Goal: Task Accomplishment & Management: Complete application form

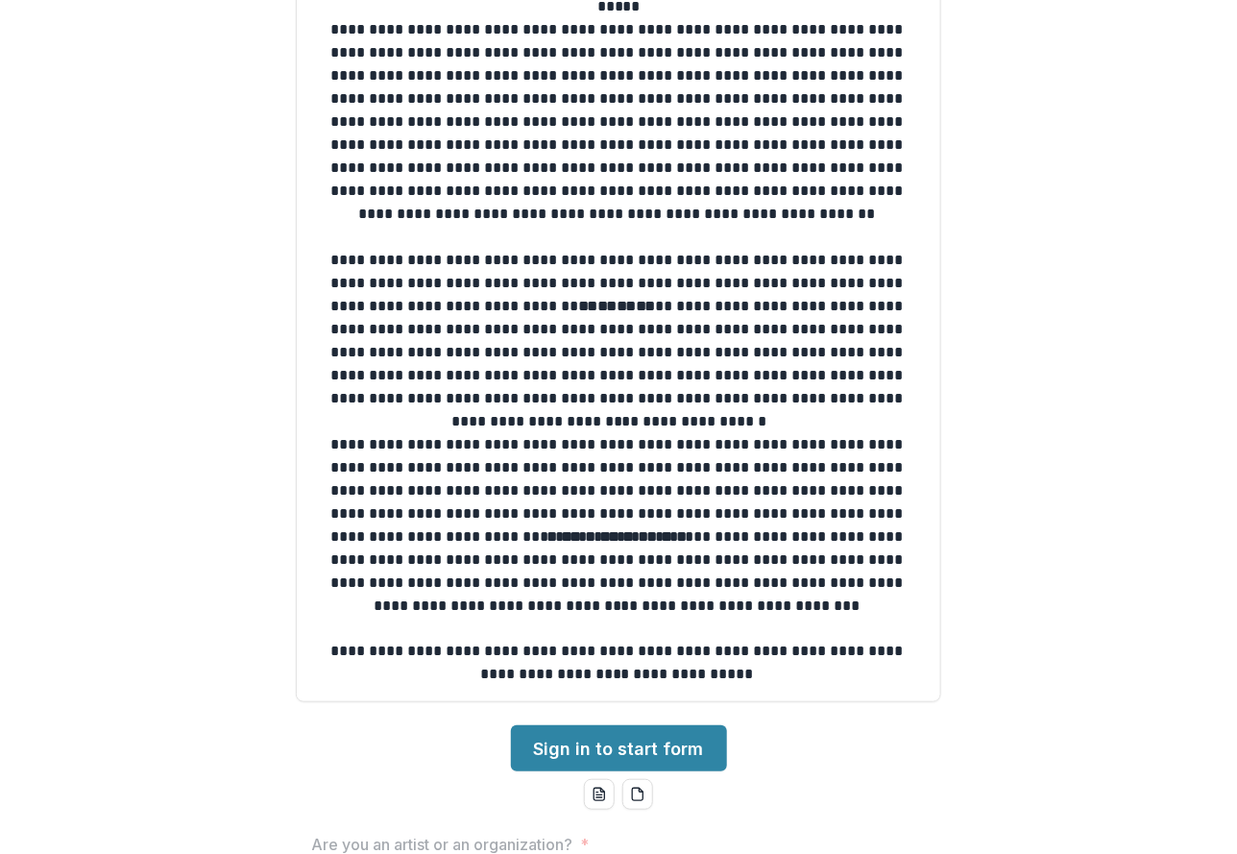
scroll to position [432, 0]
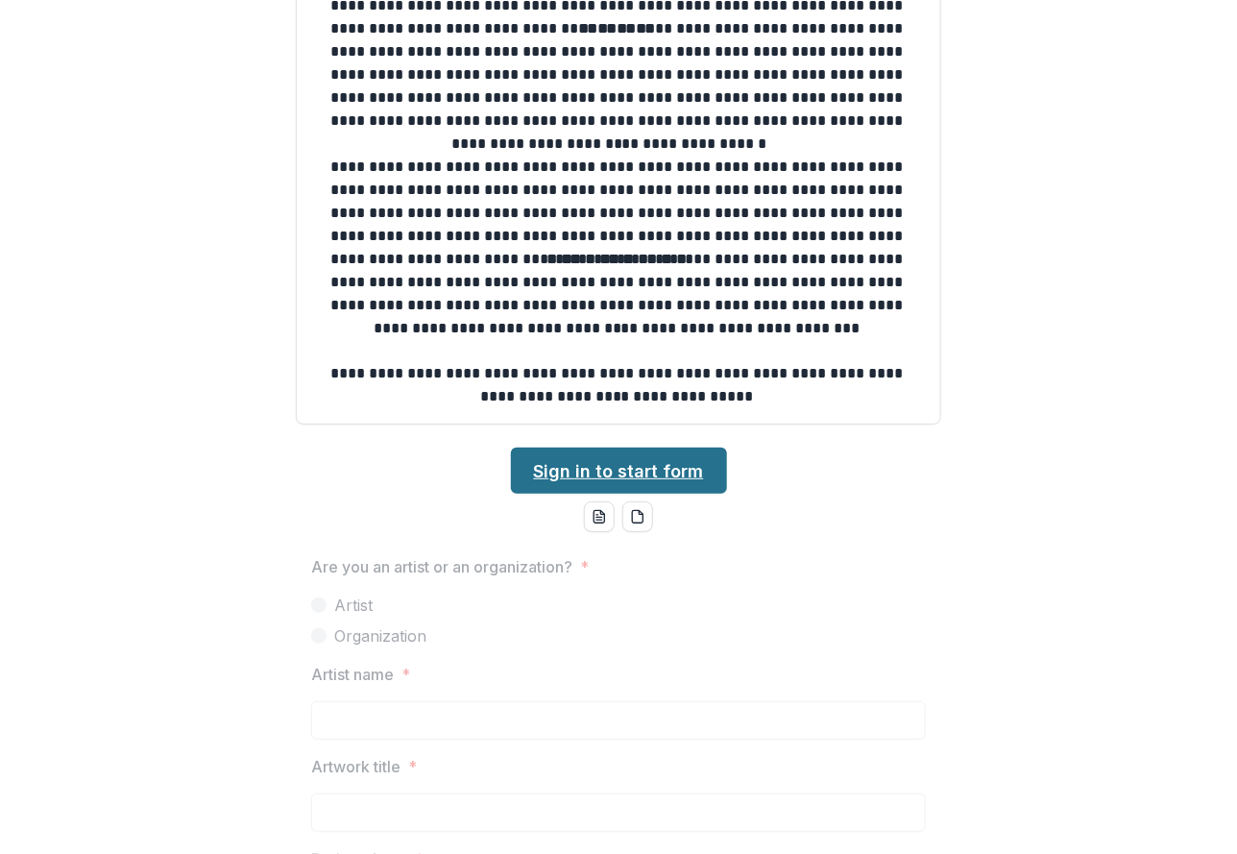
click at [651, 473] on link "Sign in to start form" at bounding box center [619, 470] width 216 height 46
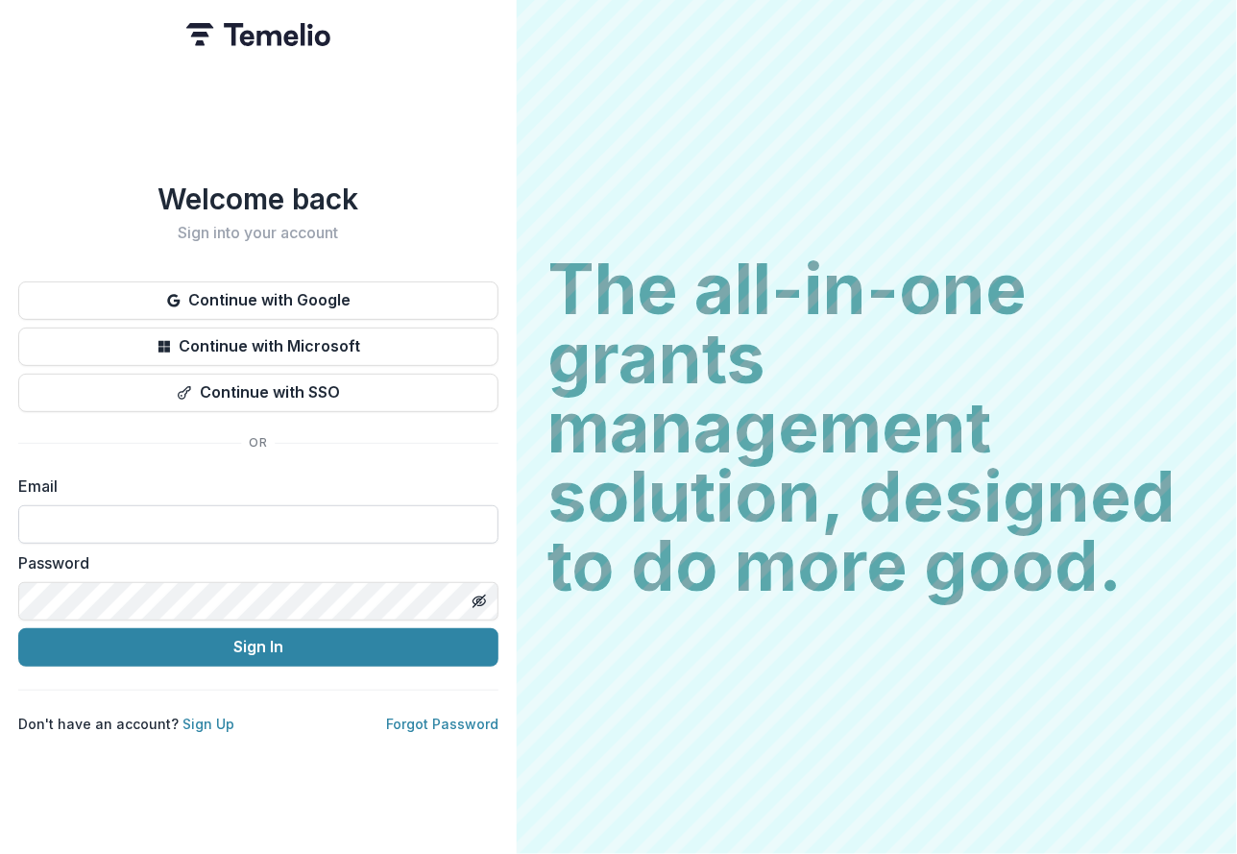
click at [97, 505] on input at bounding box center [258, 524] width 480 height 38
paste input "**********"
type input "**********"
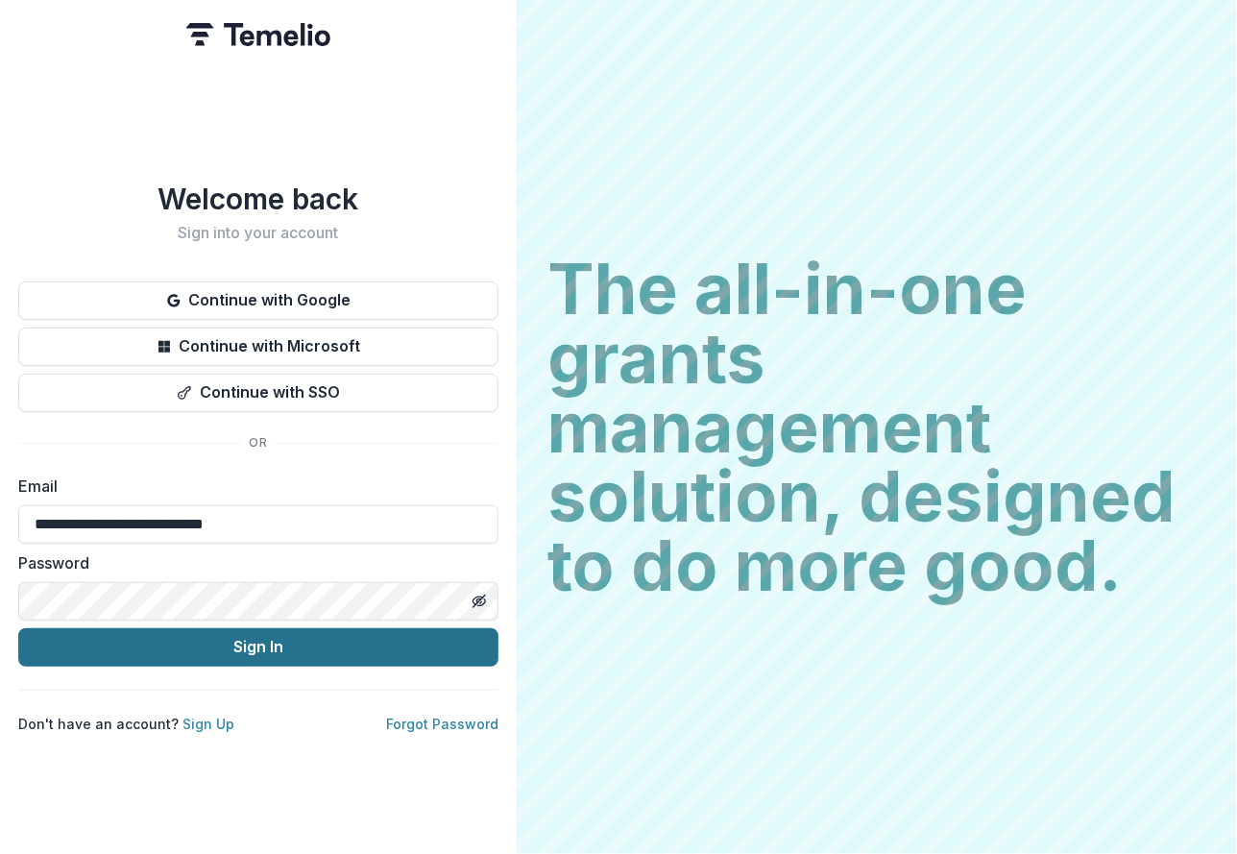
click at [52, 644] on button "Sign In" at bounding box center [258, 647] width 480 height 38
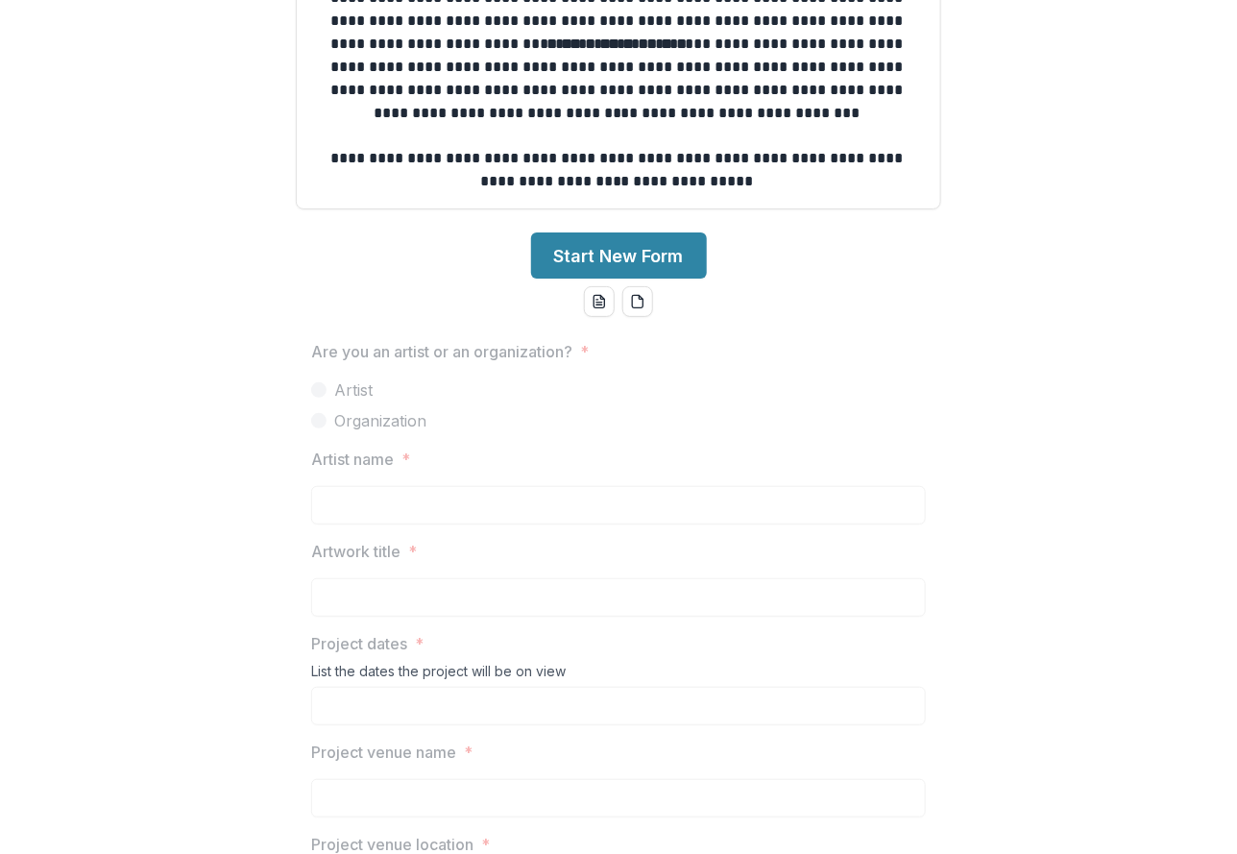
scroll to position [720, 0]
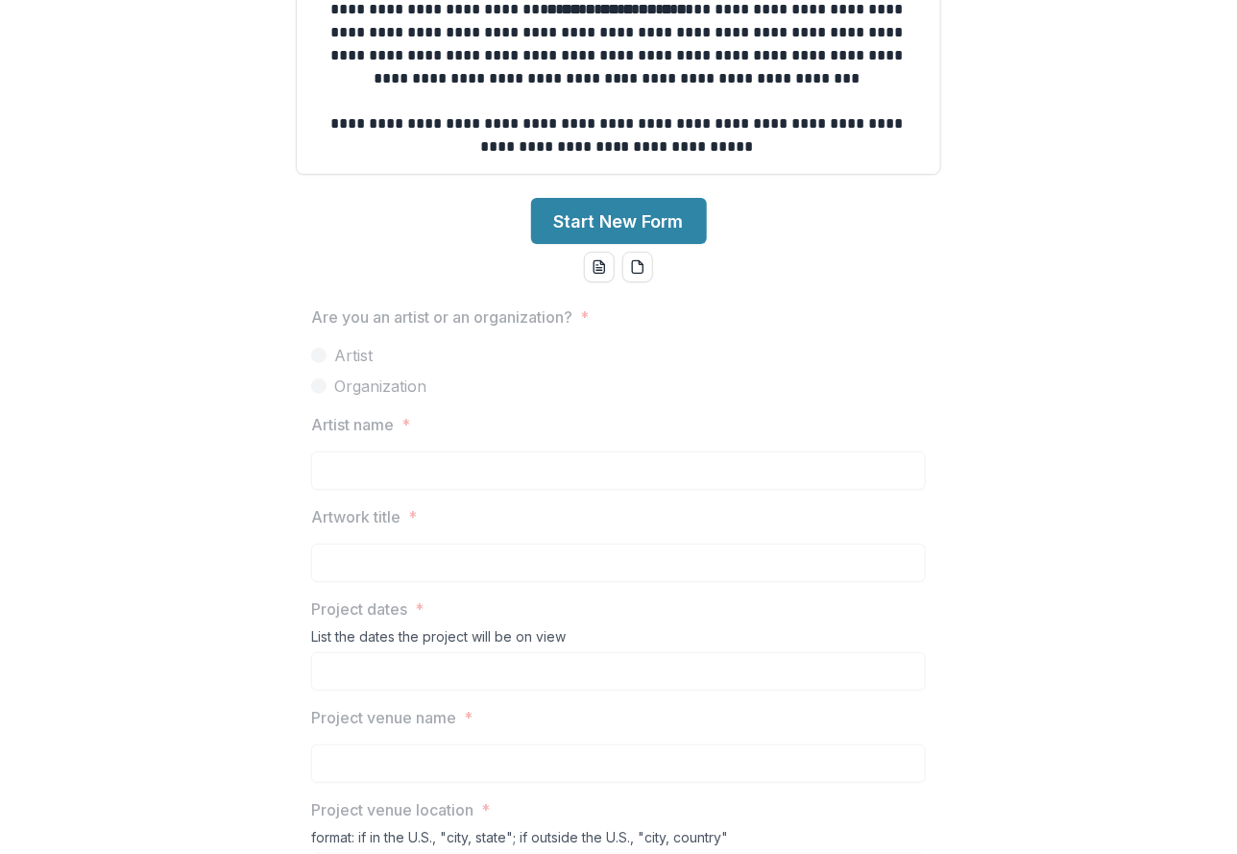
click at [371, 366] on label "Artist" at bounding box center [618, 355] width 614 height 23
click at [599, 216] on button "Start New Form" at bounding box center [619, 221] width 176 height 46
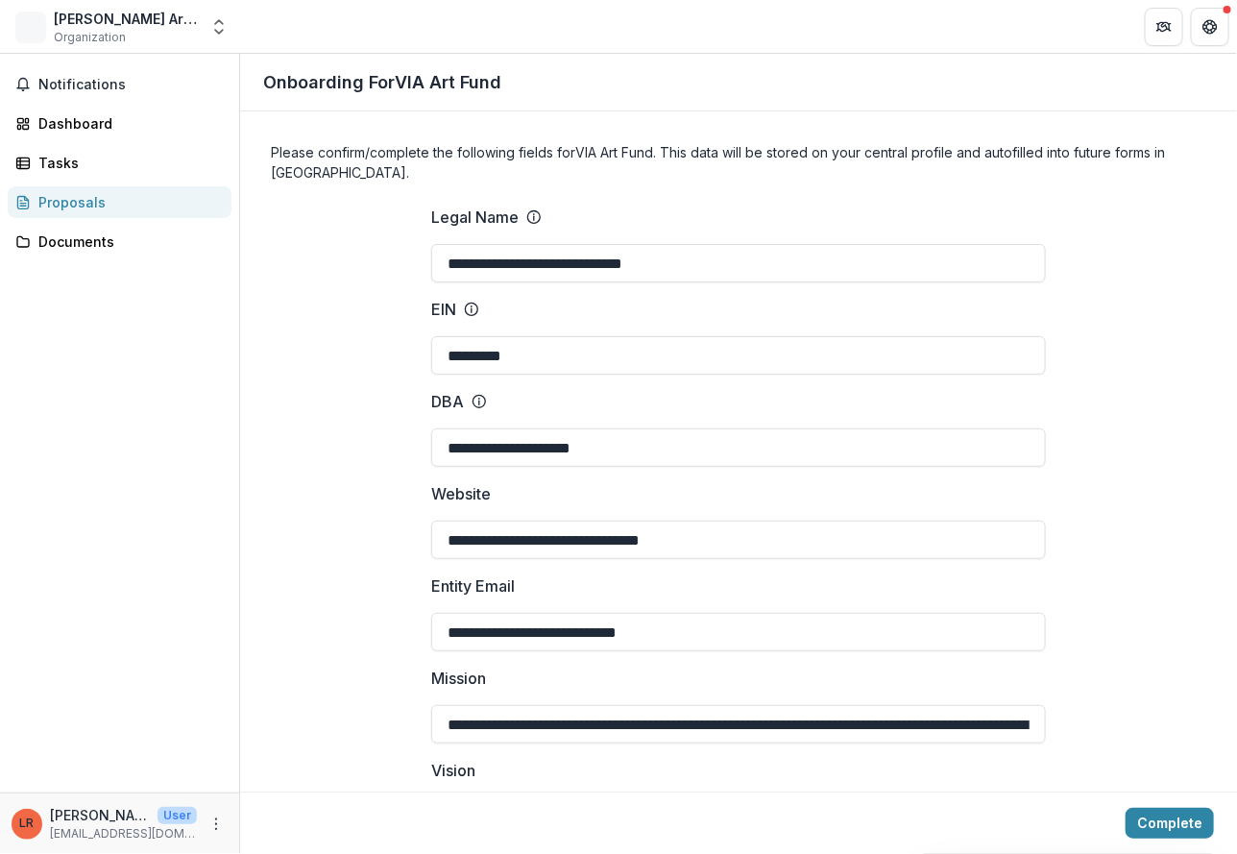
type input "**********"
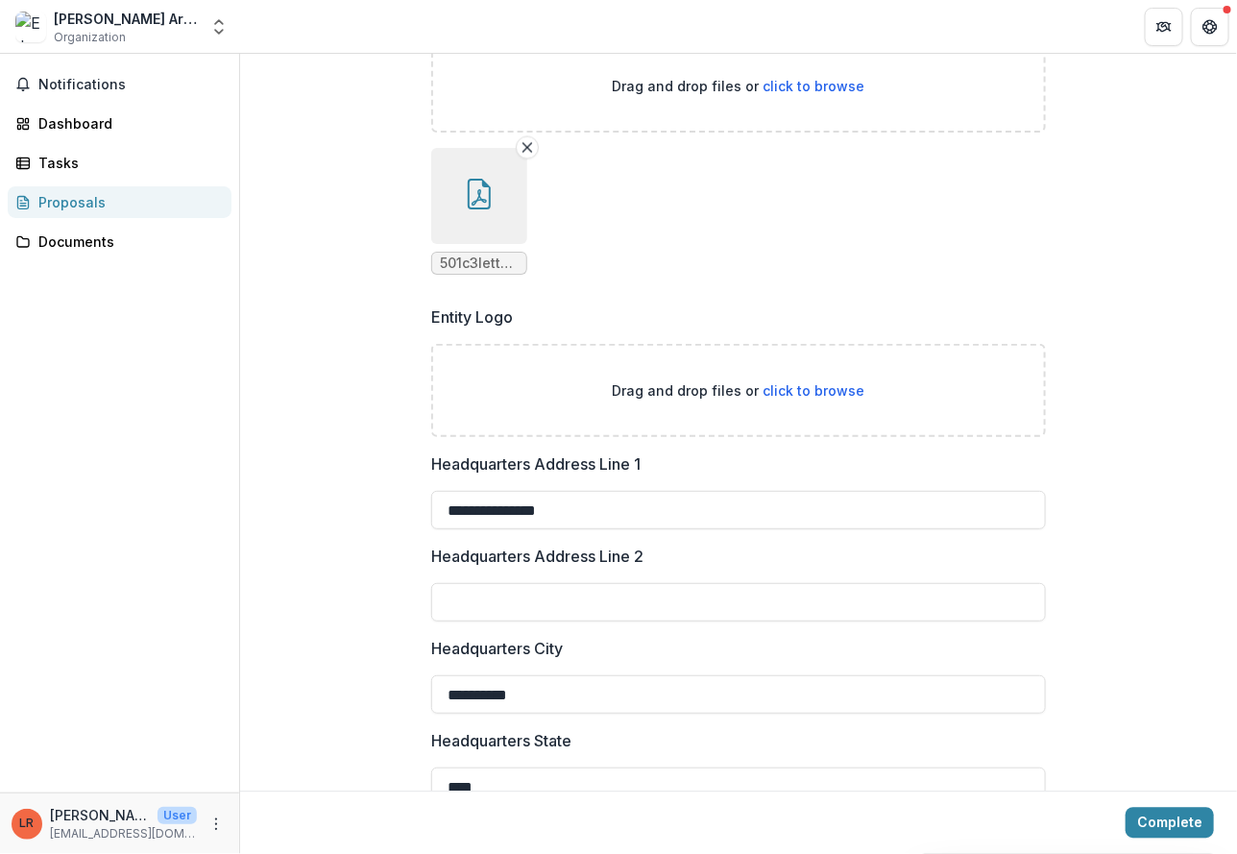
scroll to position [959, 0]
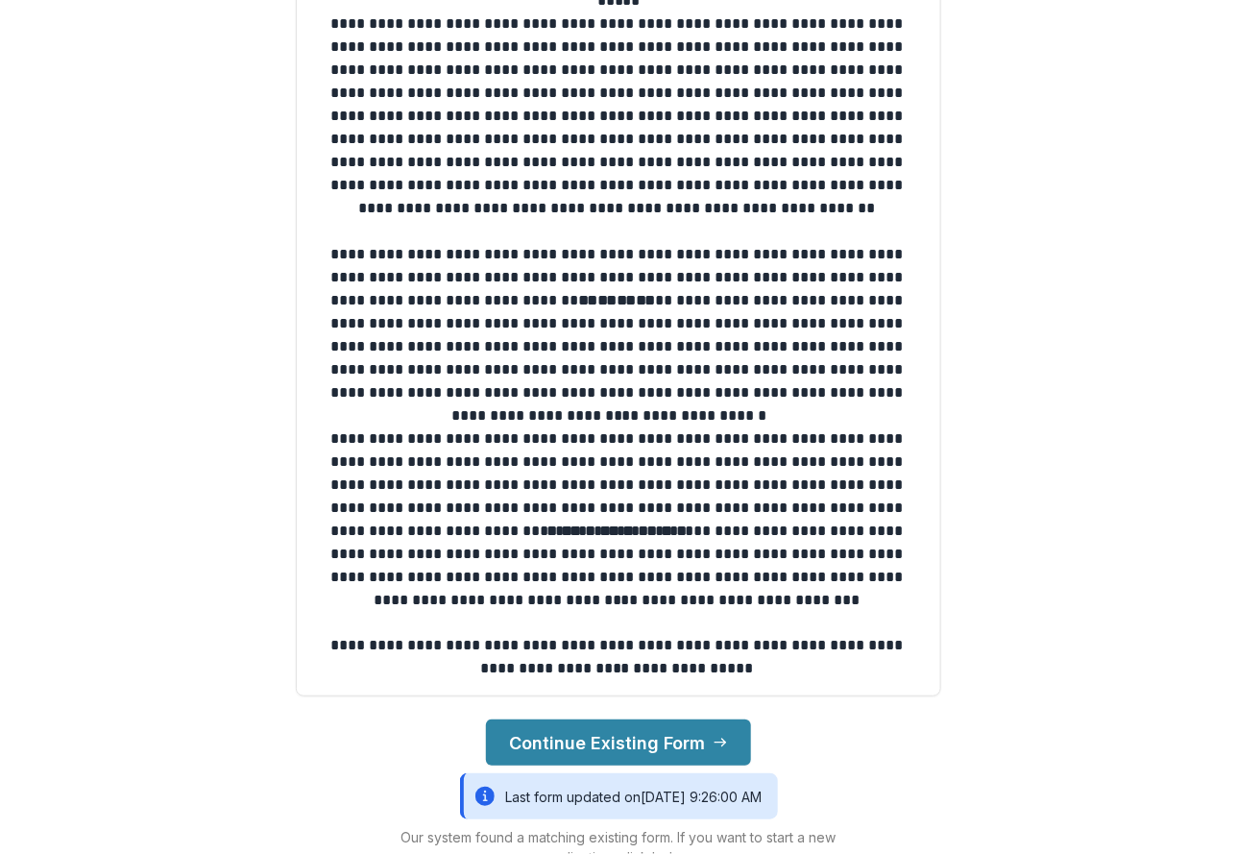
scroll to position [288, 0]
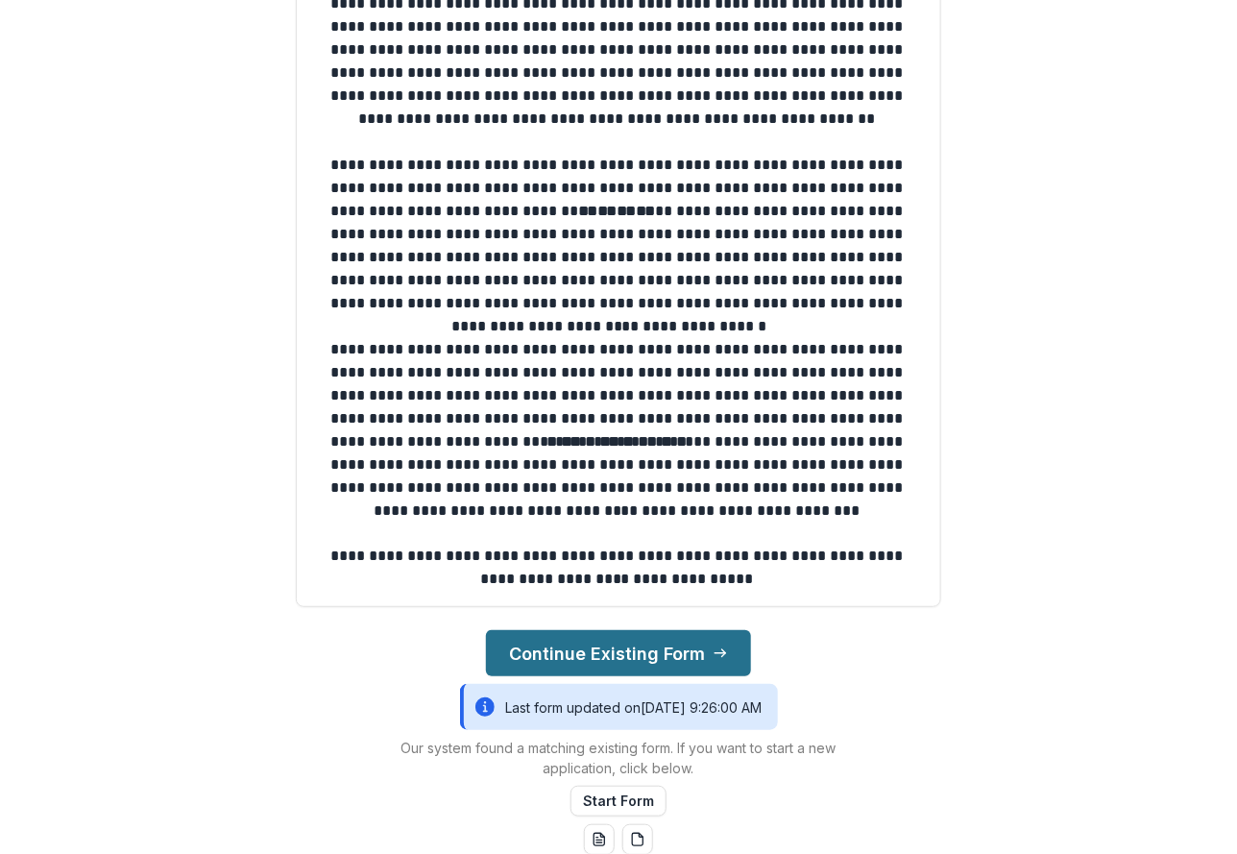
click at [651, 658] on button "Continue Existing Form" at bounding box center [618, 653] width 265 height 46
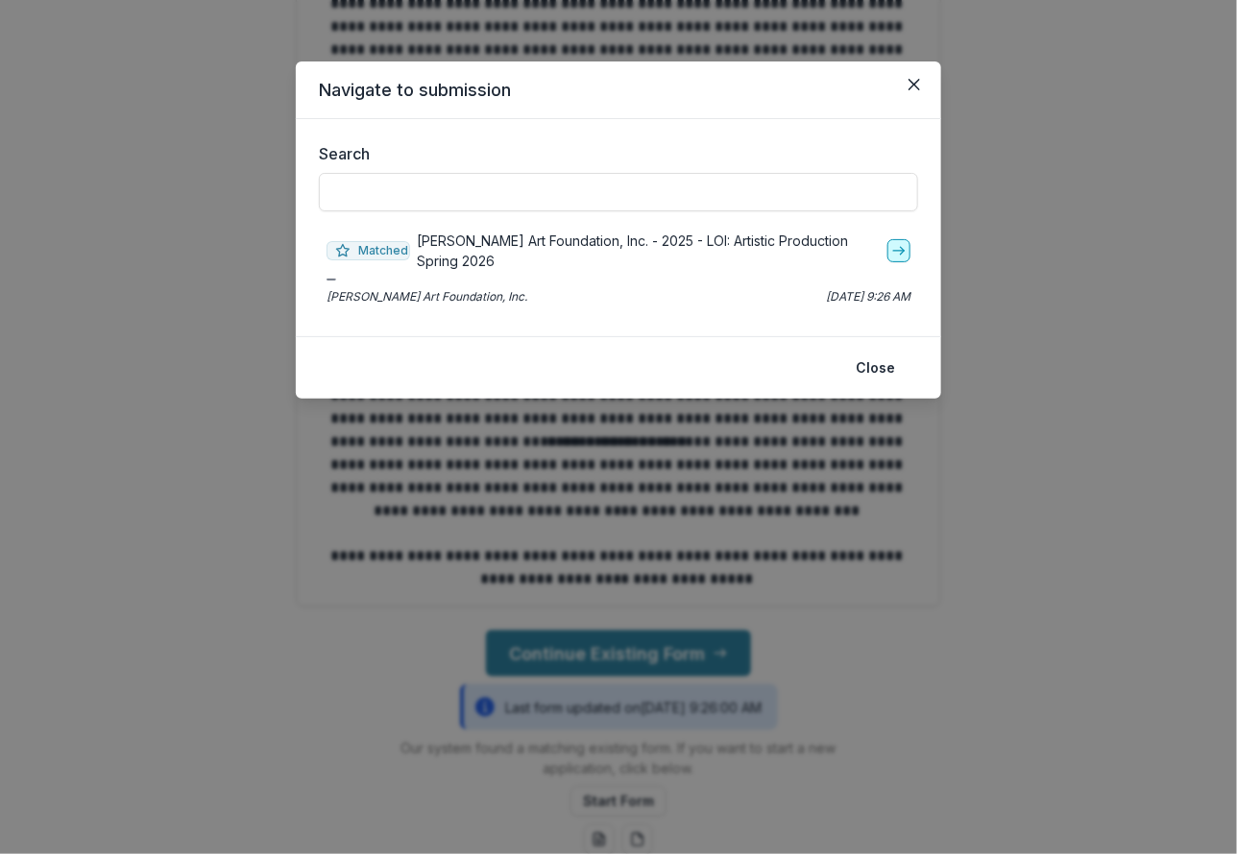
click at [887, 247] on link "go-to" at bounding box center [898, 250] width 23 height 23
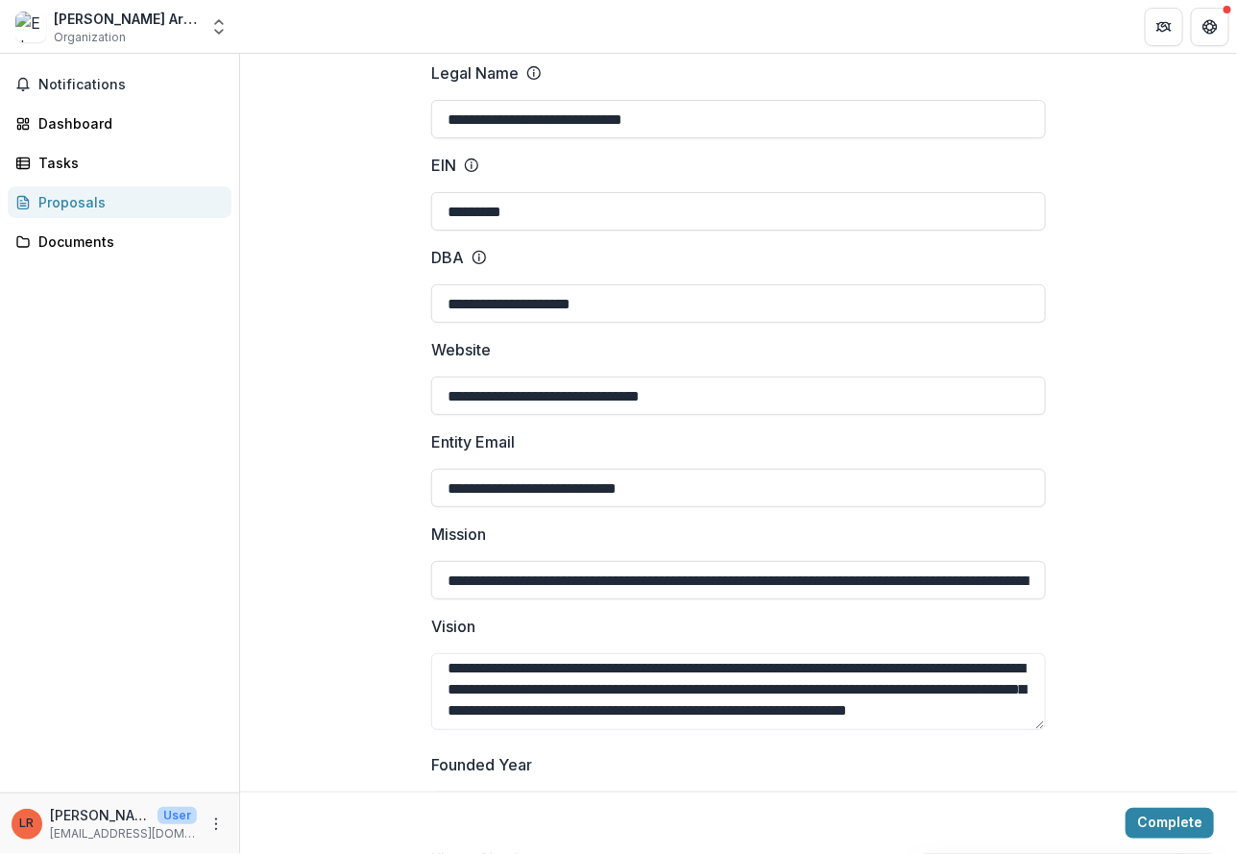
scroll to position [288, 0]
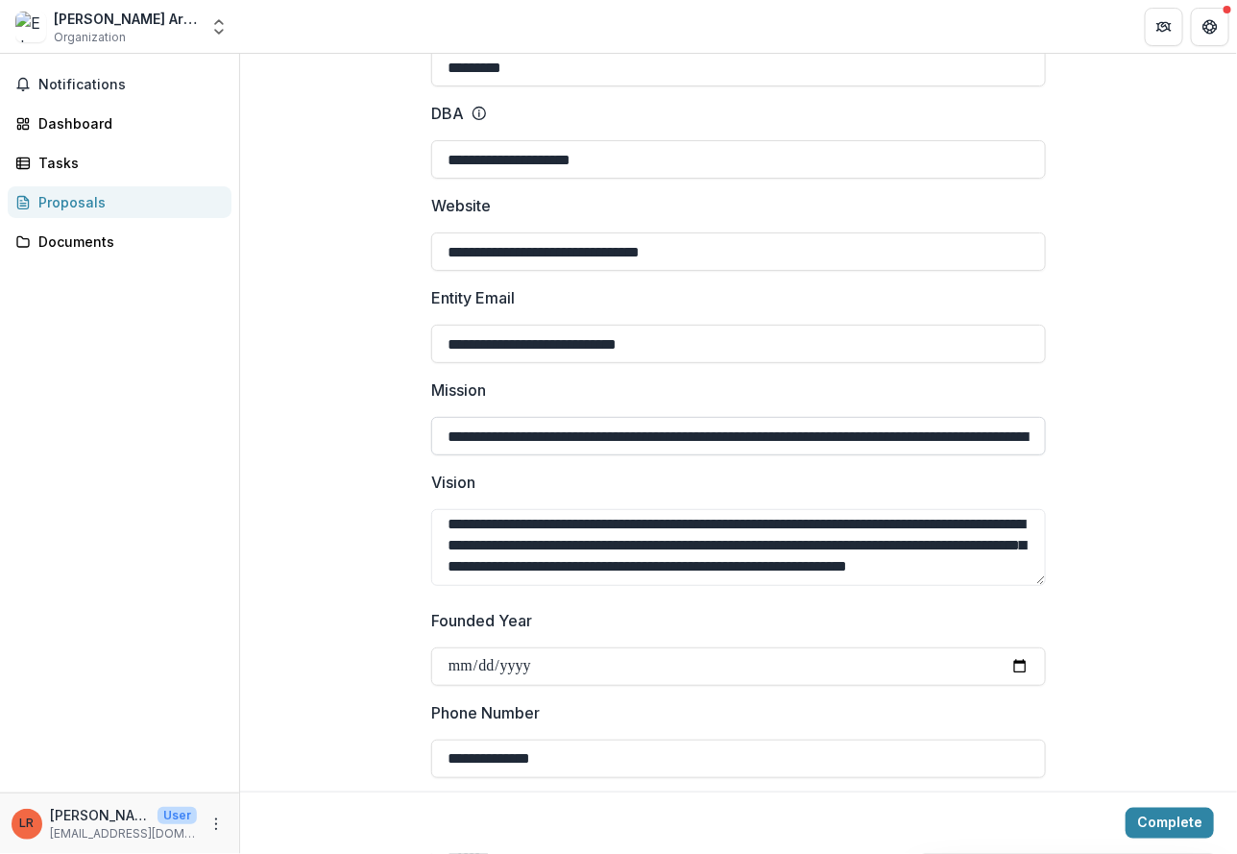
click at [984, 434] on input "**********" at bounding box center [738, 436] width 614 height 38
click at [773, 507] on div at bounding box center [738, 505] width 614 height 8
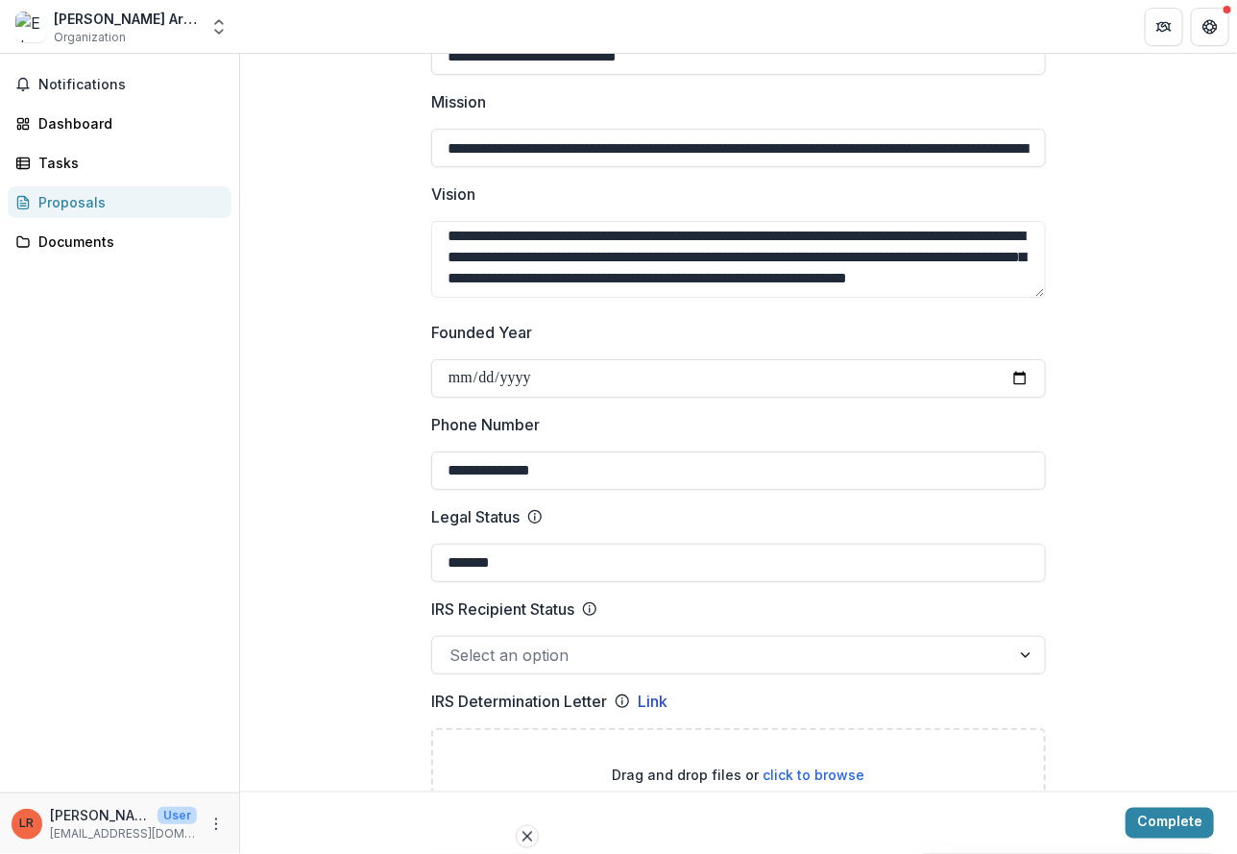
scroll to position [720, 0]
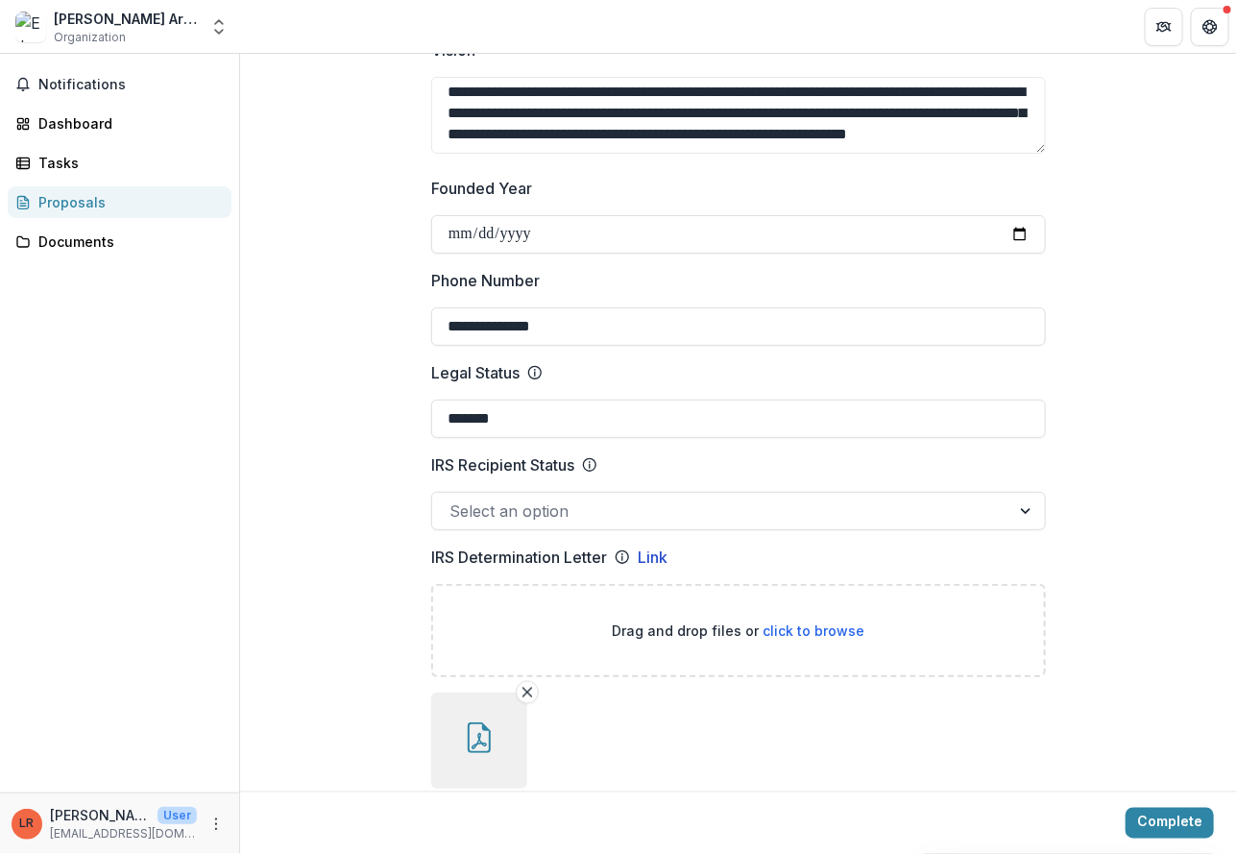
click at [767, 502] on div at bounding box center [720, 510] width 543 height 27
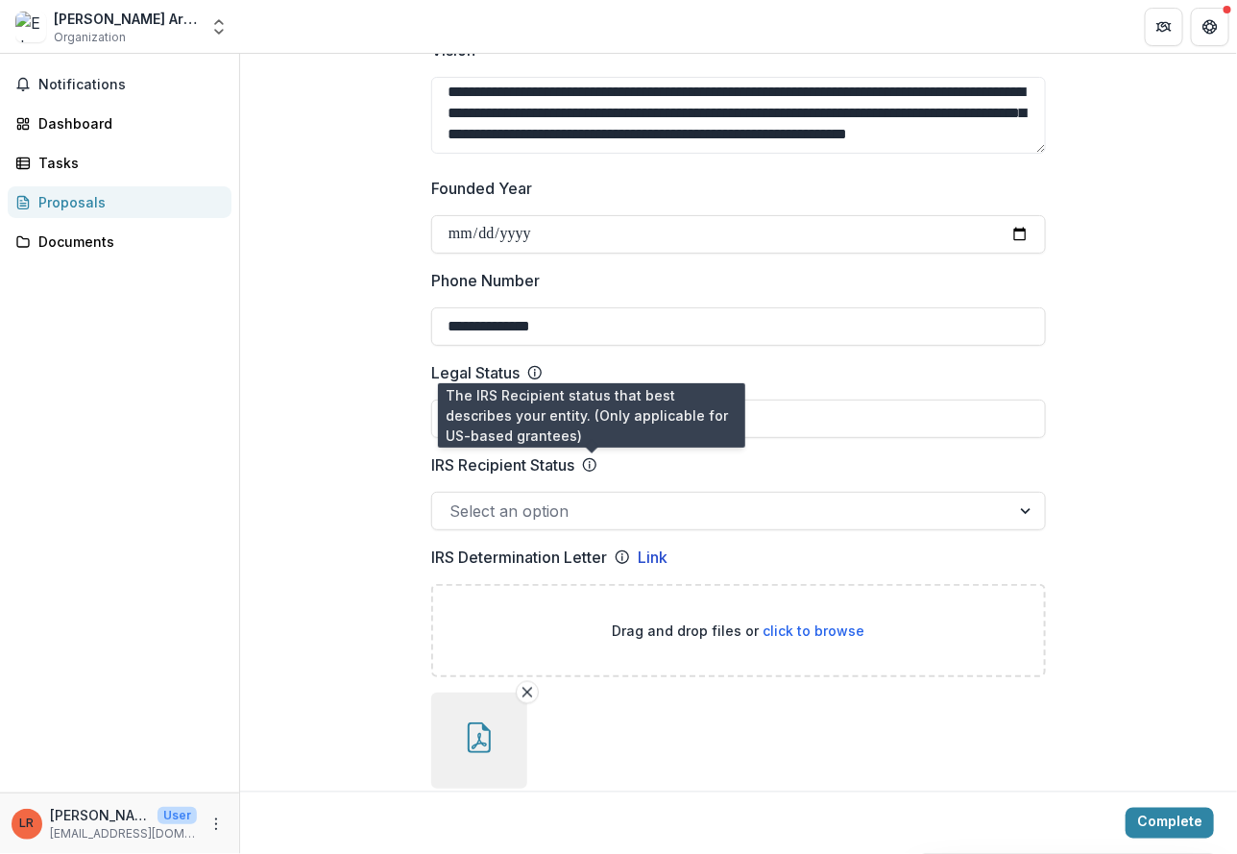
click at [589, 467] on icon at bounding box center [589, 464] width 15 height 15
click at [454, 499] on input "IRS Recipient Status" at bounding box center [451, 510] width 5 height 23
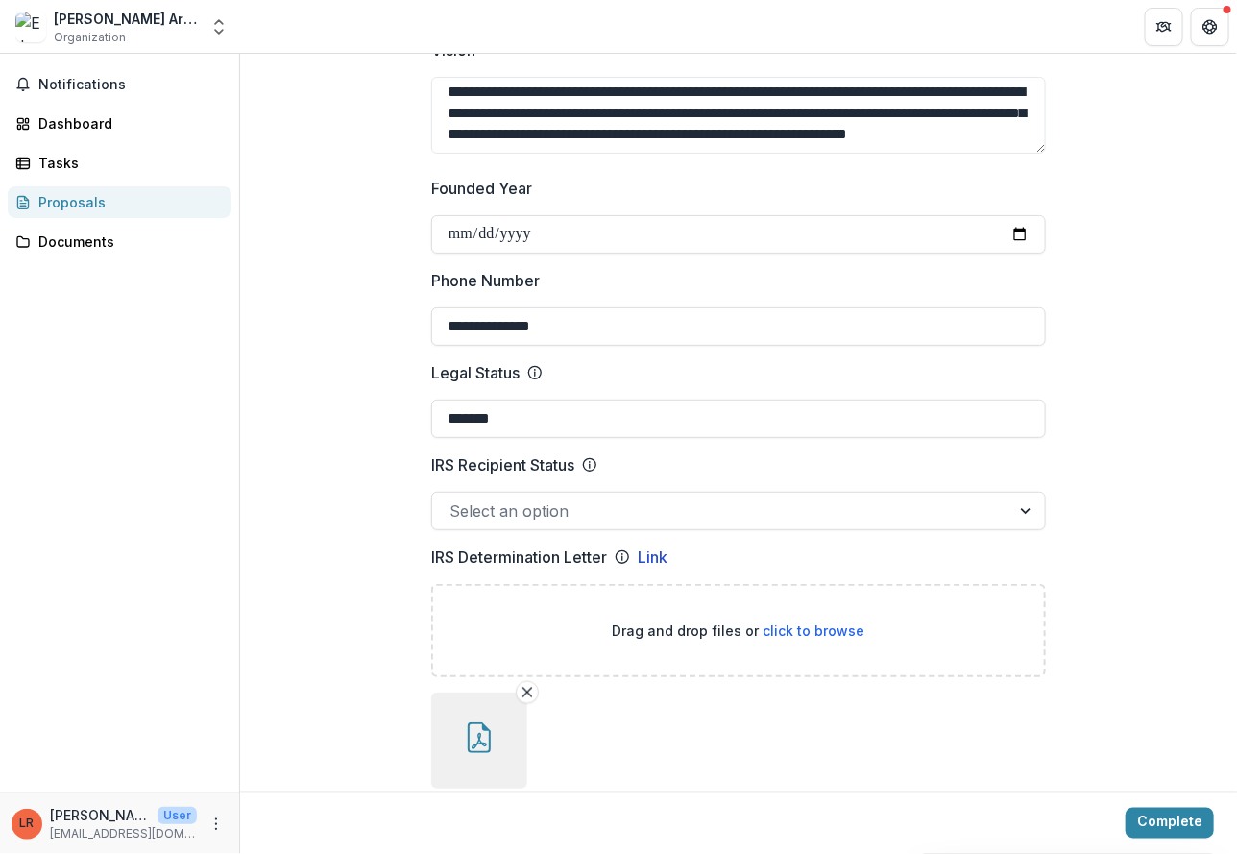
click at [590, 464] on line at bounding box center [590, 466] width 0 height 4
click at [454, 499] on input "IRS Recipient Status" at bounding box center [451, 510] width 5 height 23
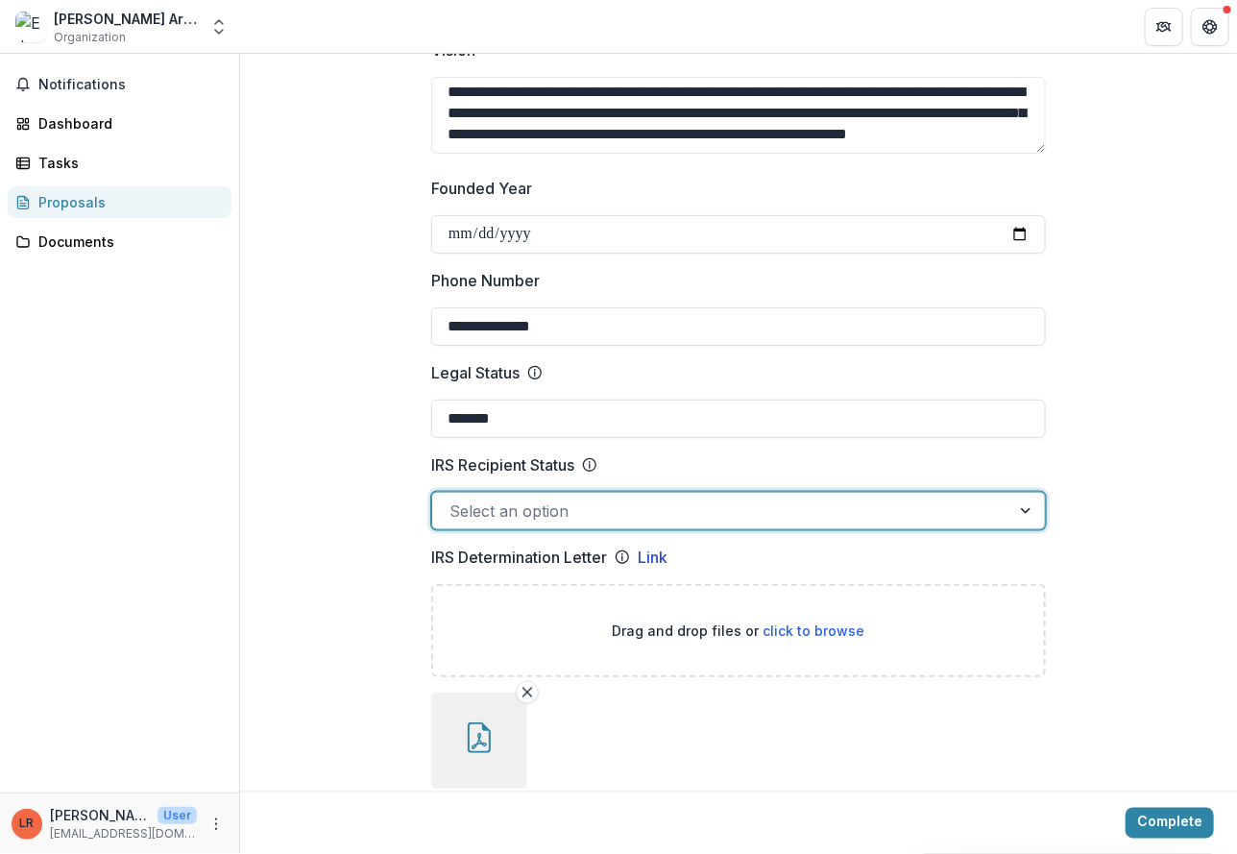
click at [590, 464] on line at bounding box center [590, 466] width 0 height 4
click at [454, 499] on input "IRS Recipient Status" at bounding box center [451, 510] width 5 height 23
click at [590, 464] on line at bounding box center [590, 466] width 0 height 4
click at [454, 499] on input "IRS Recipient Status" at bounding box center [451, 510] width 5 height 23
click at [590, 464] on line at bounding box center [590, 466] width 0 height 4
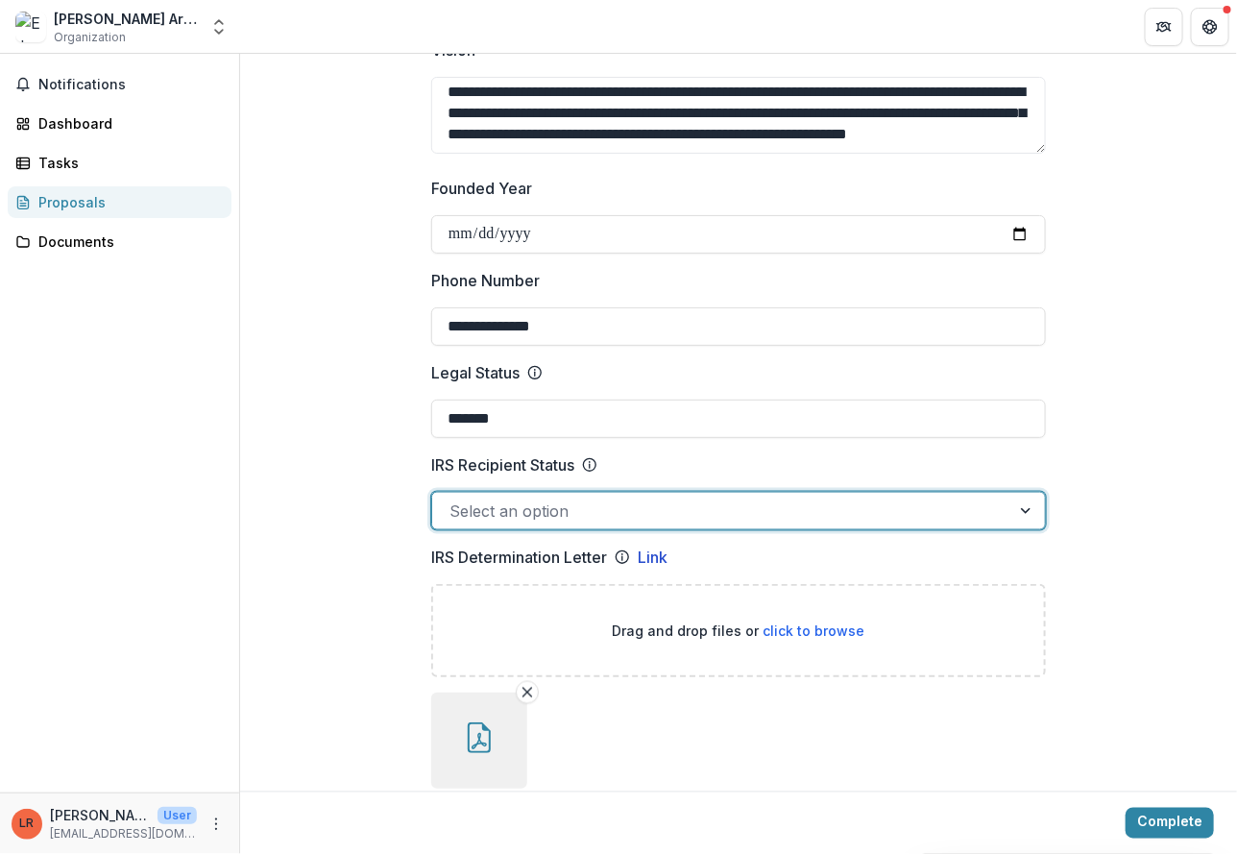
click at [454, 499] on input "IRS Recipient Status" at bounding box center [451, 510] width 5 height 23
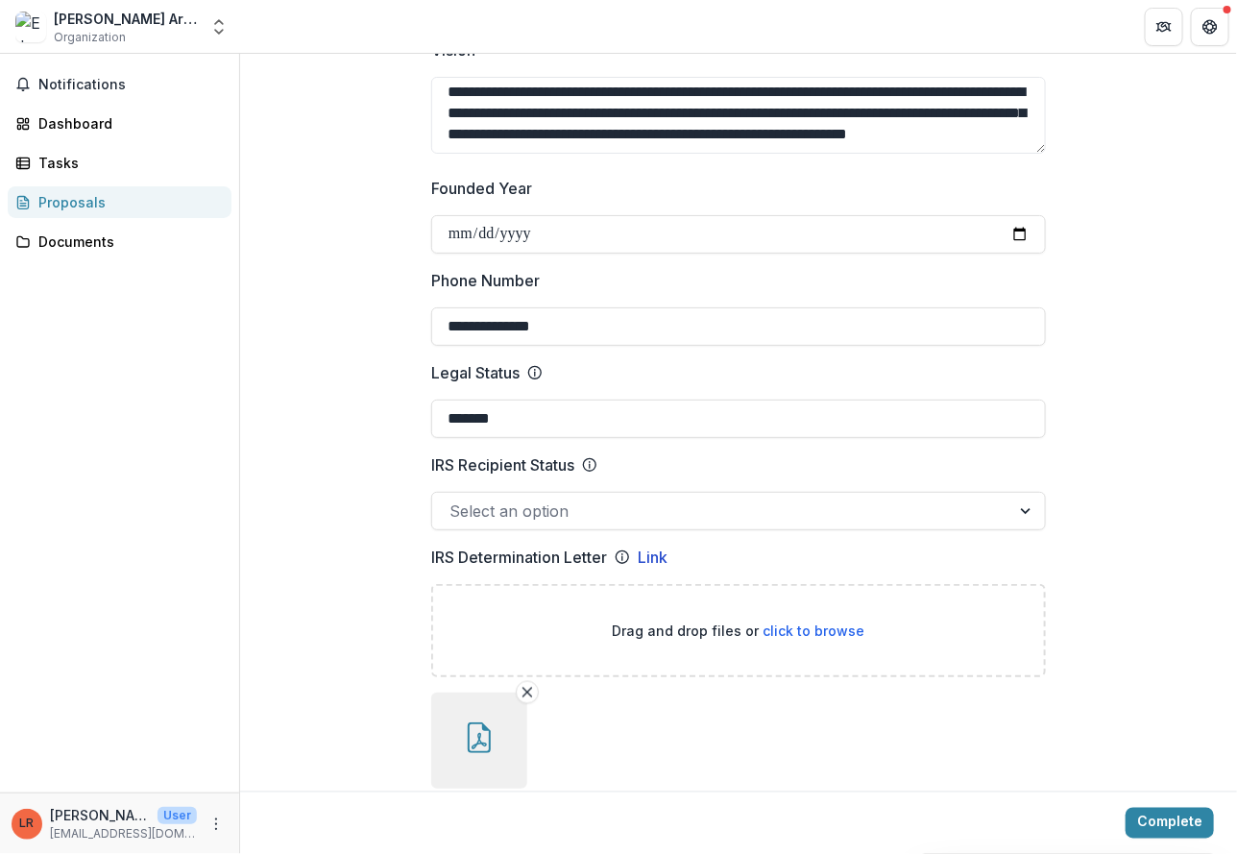
click at [590, 464] on line at bounding box center [590, 466] width 0 height 4
click at [454, 499] on input "IRS Recipient Status" at bounding box center [451, 510] width 5 height 23
click at [590, 464] on line at bounding box center [590, 466] width 0 height 4
click at [454, 499] on input "IRS Recipient Status" at bounding box center [451, 510] width 5 height 23
click at [590, 464] on line at bounding box center [590, 466] width 0 height 4
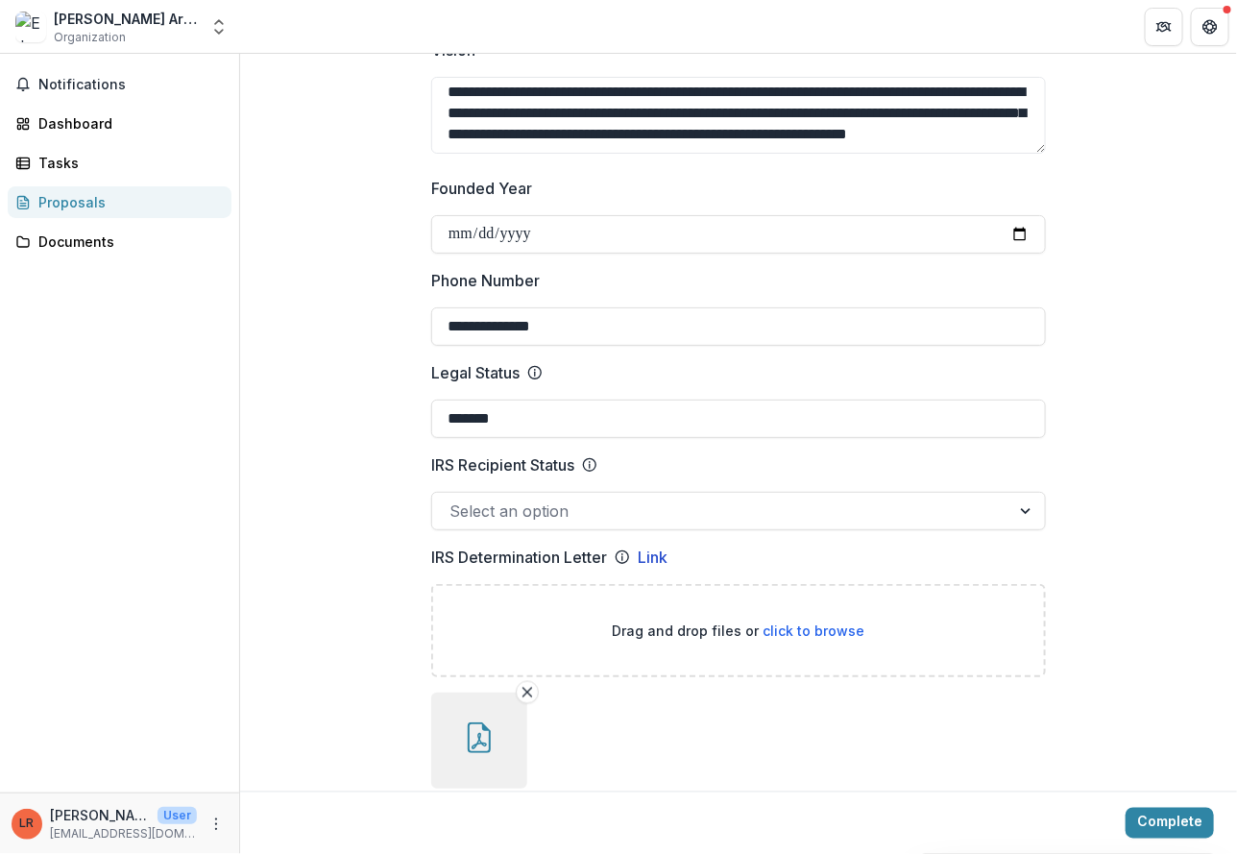
click at [454, 499] on input "IRS Recipient Status" at bounding box center [451, 510] width 5 height 23
click at [590, 464] on line at bounding box center [590, 466] width 0 height 4
click at [454, 499] on input "IRS Recipient Status" at bounding box center [451, 510] width 5 height 23
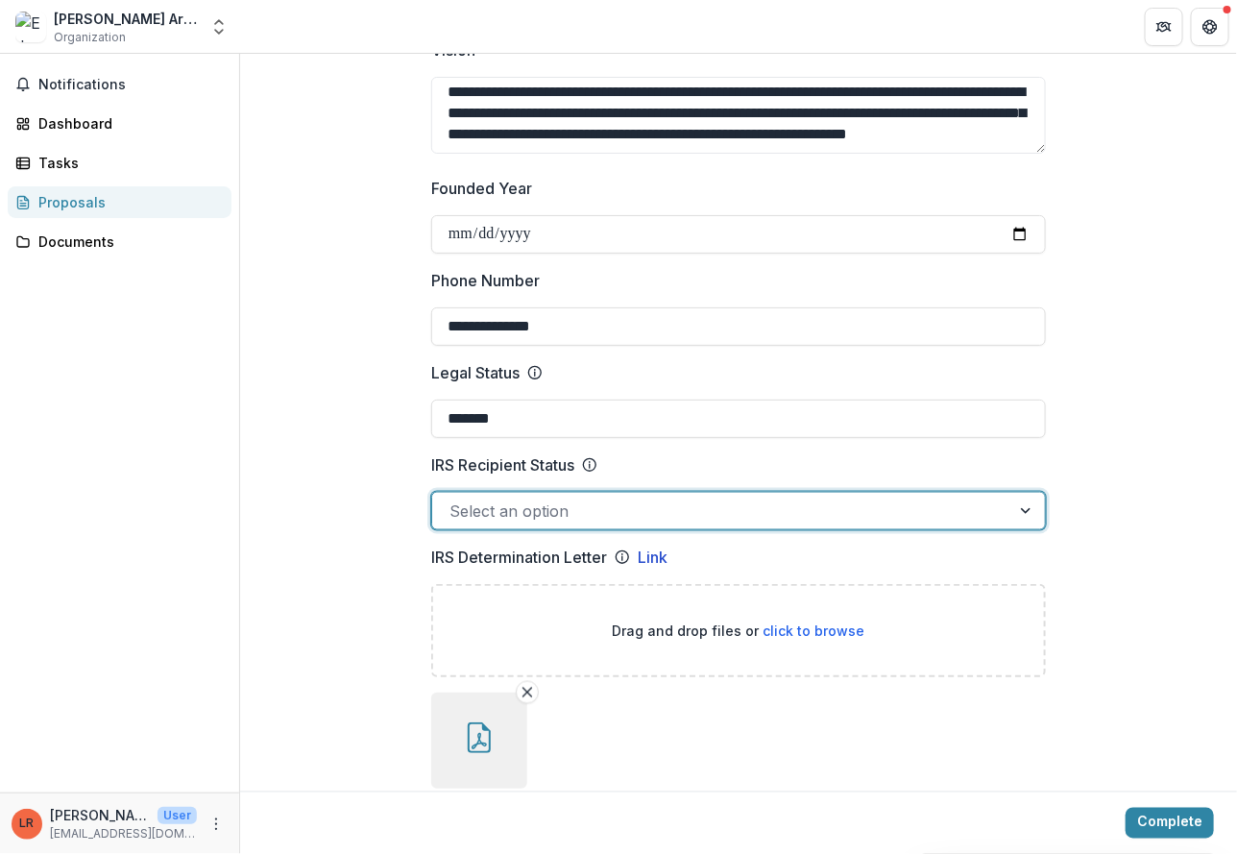
click at [590, 464] on line at bounding box center [590, 466] width 0 height 4
click at [454, 499] on input "IRS Recipient Status" at bounding box center [451, 510] width 5 height 23
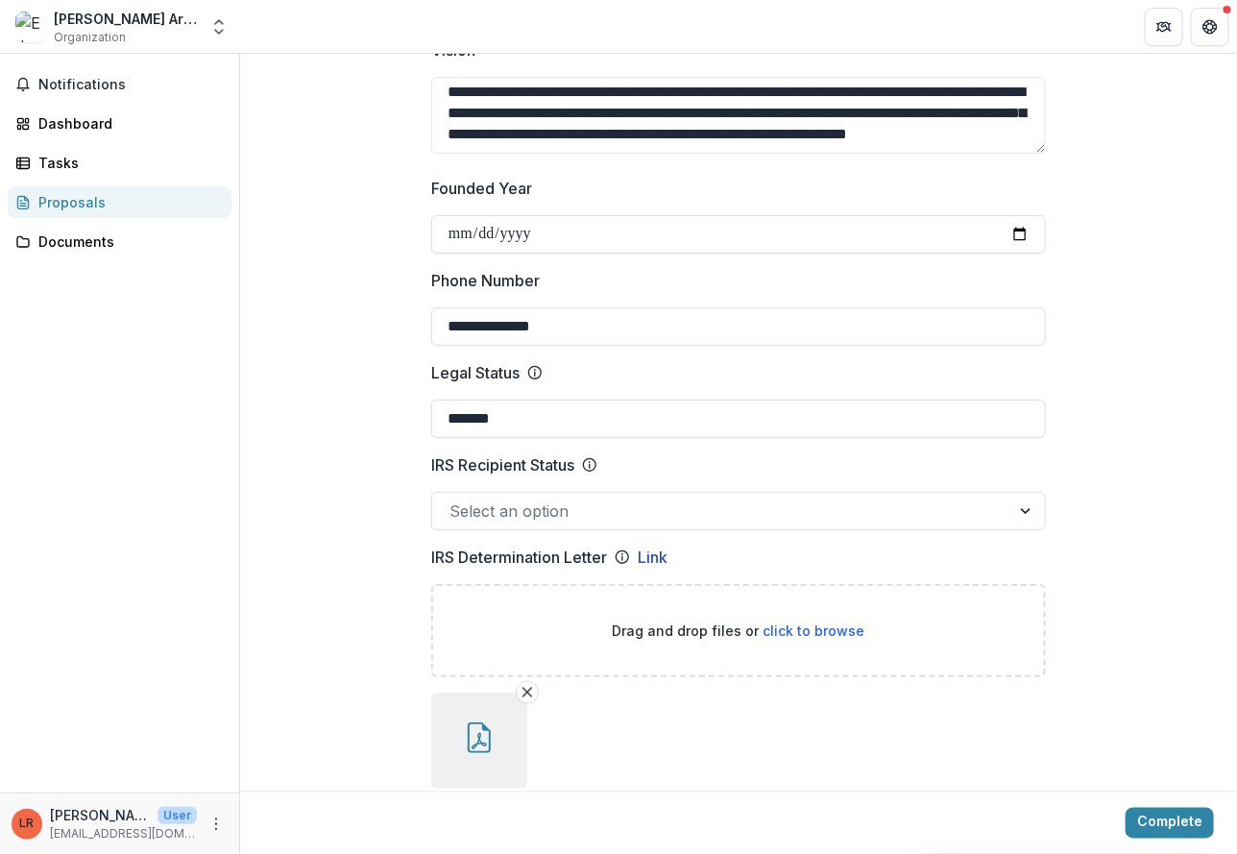
click at [588, 495] on div "Select an option" at bounding box center [721, 510] width 578 height 31
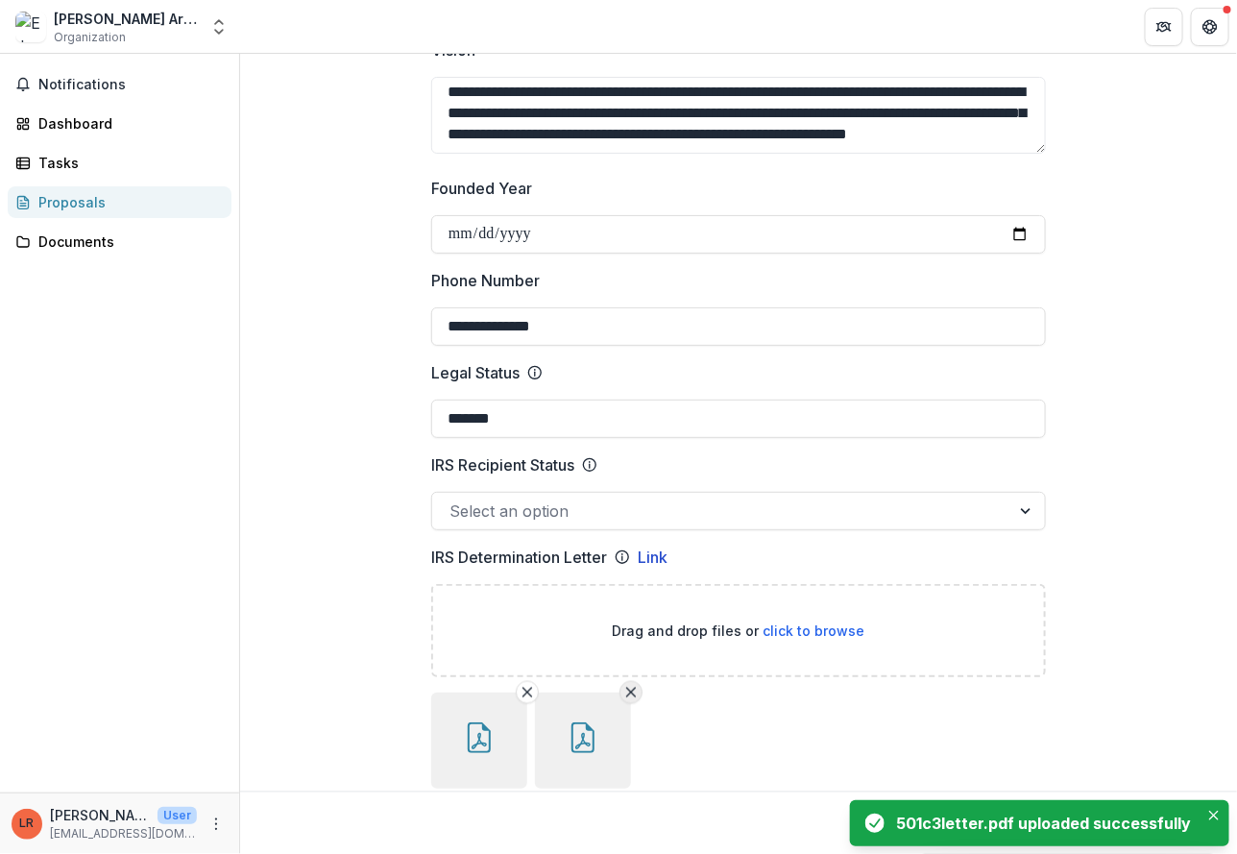
click at [619, 694] on button "Remove File" at bounding box center [630, 692] width 23 height 23
click at [523, 691] on line "Remove File" at bounding box center [527, 691] width 9 height 9
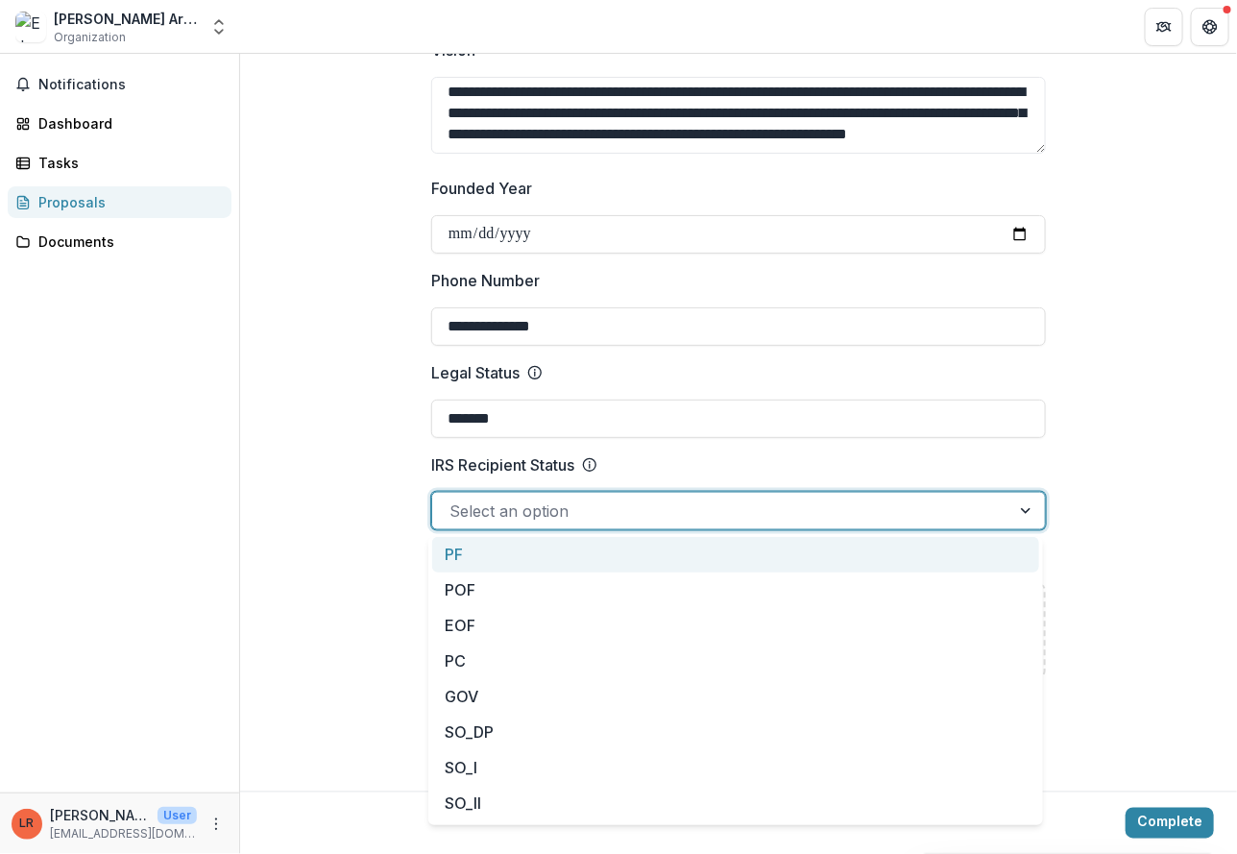
click at [684, 502] on div at bounding box center [720, 510] width 543 height 27
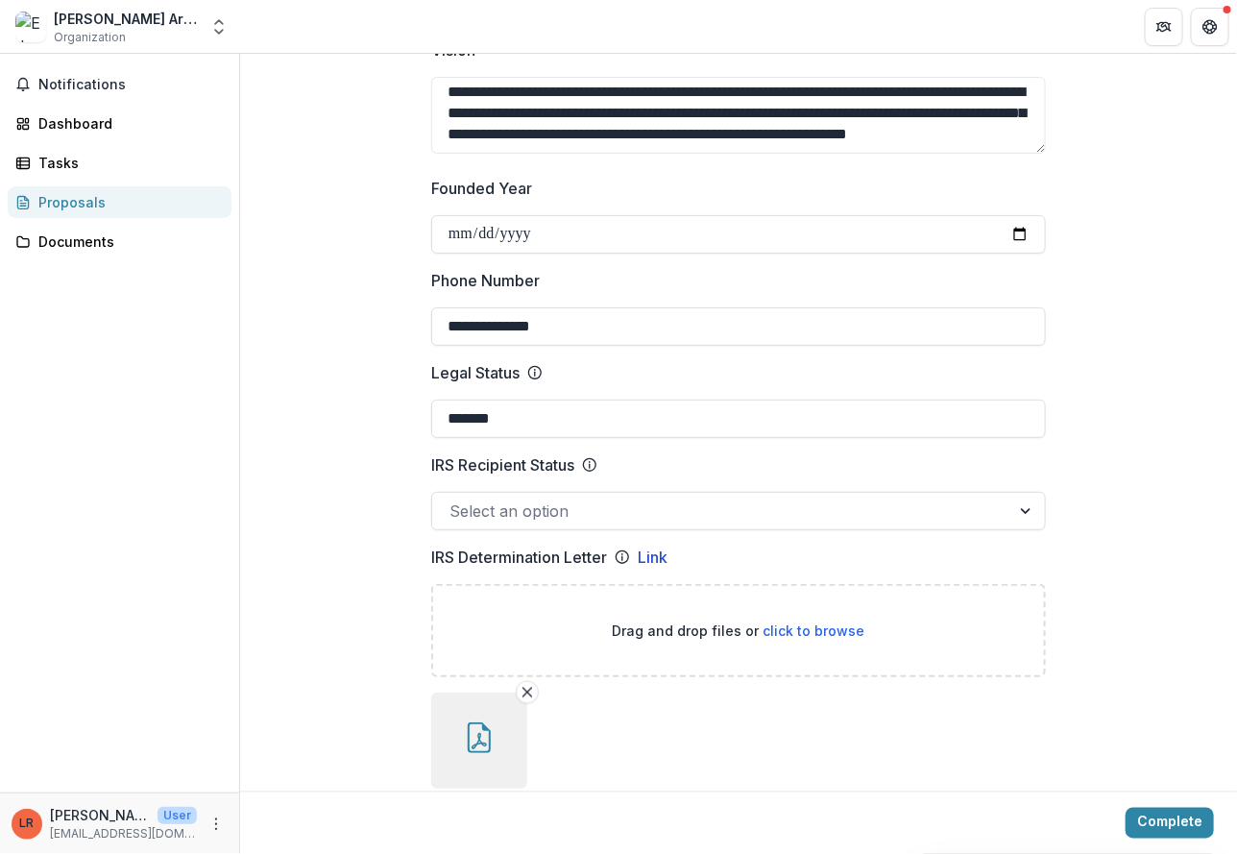
click at [518, 505] on div at bounding box center [720, 510] width 543 height 27
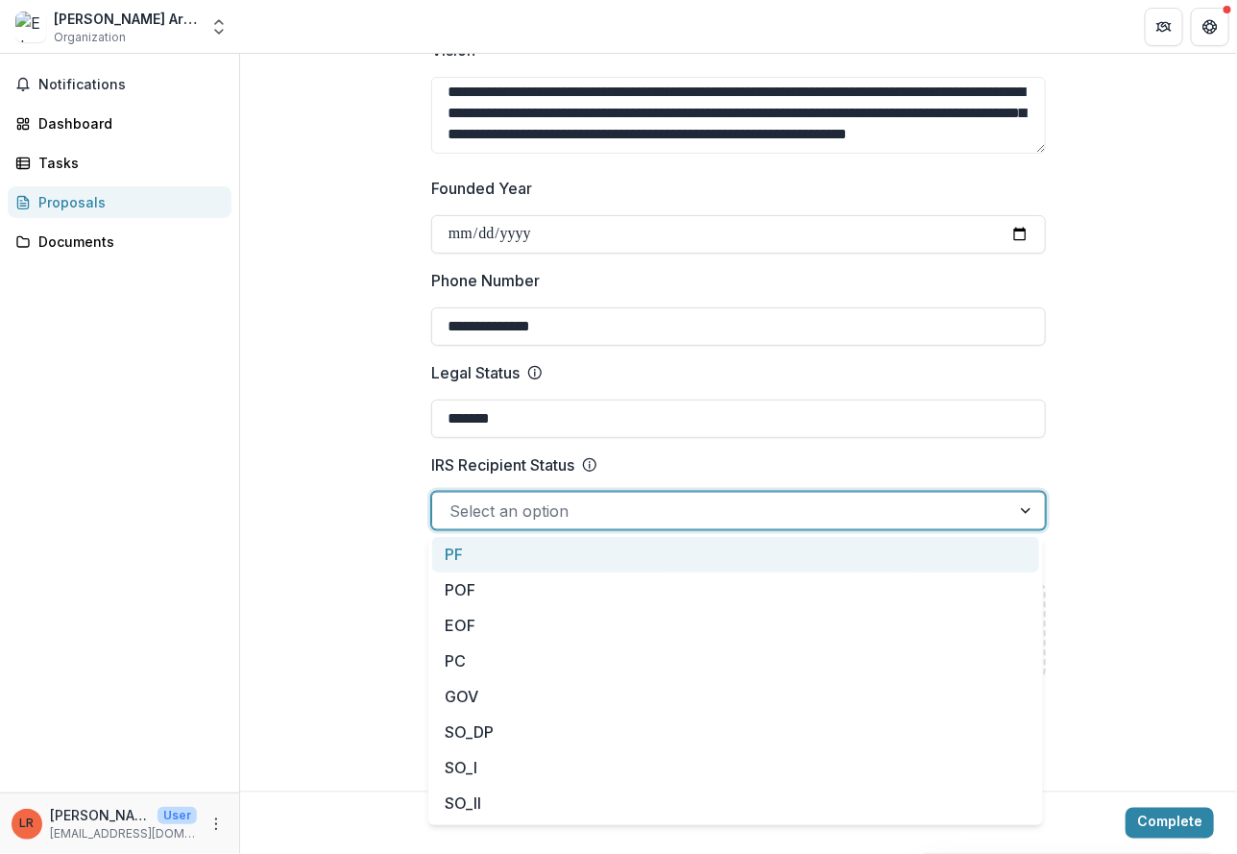
click at [664, 512] on div at bounding box center [720, 510] width 543 height 27
click at [595, 516] on div at bounding box center [720, 510] width 543 height 27
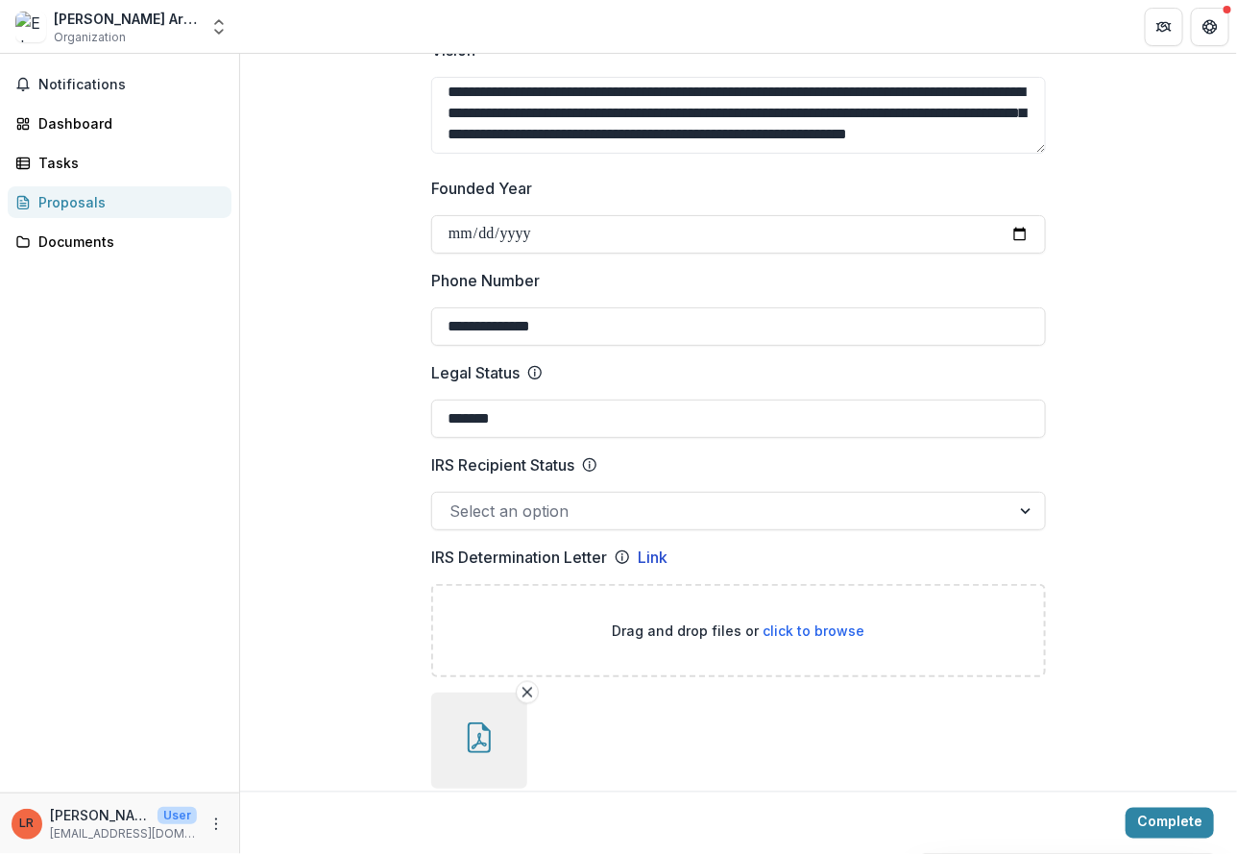
click at [564, 499] on div at bounding box center [720, 510] width 543 height 27
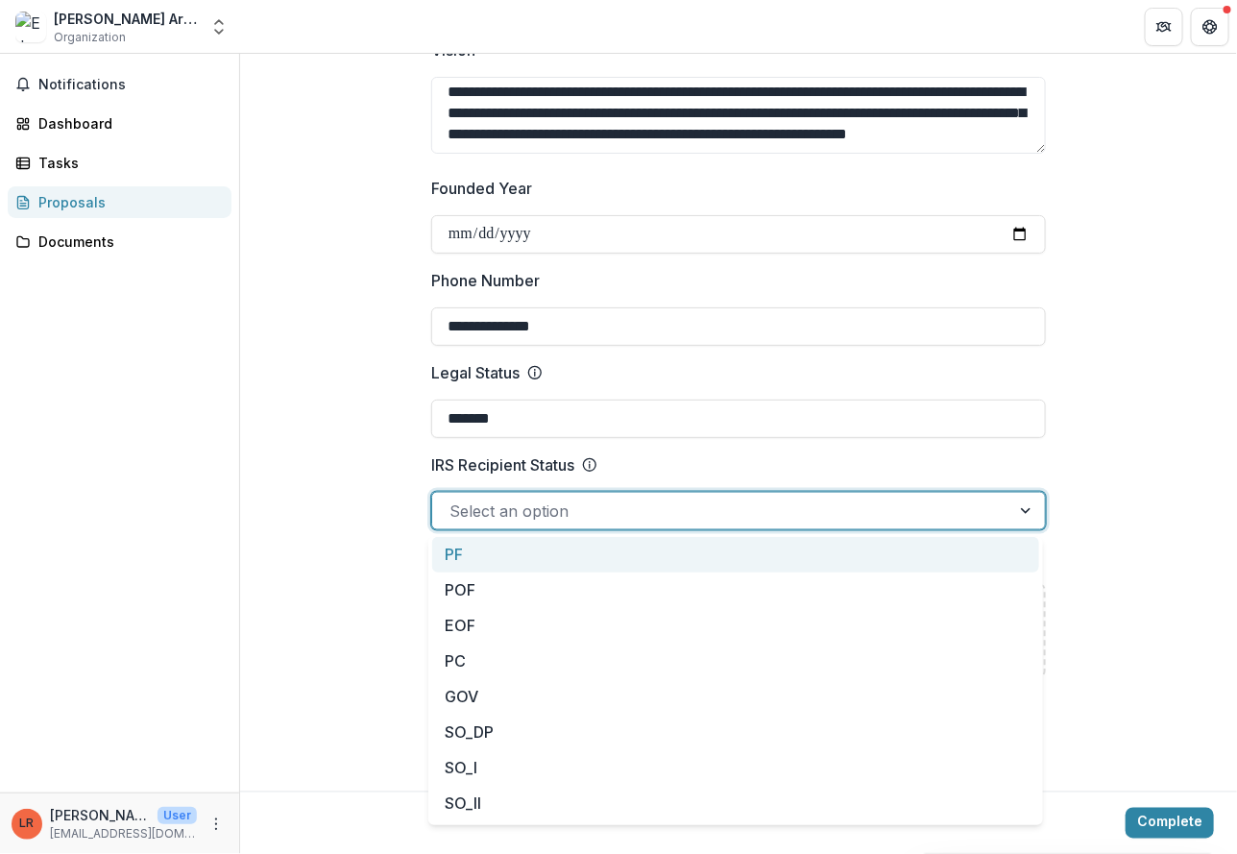
click at [543, 509] on div at bounding box center [720, 510] width 543 height 27
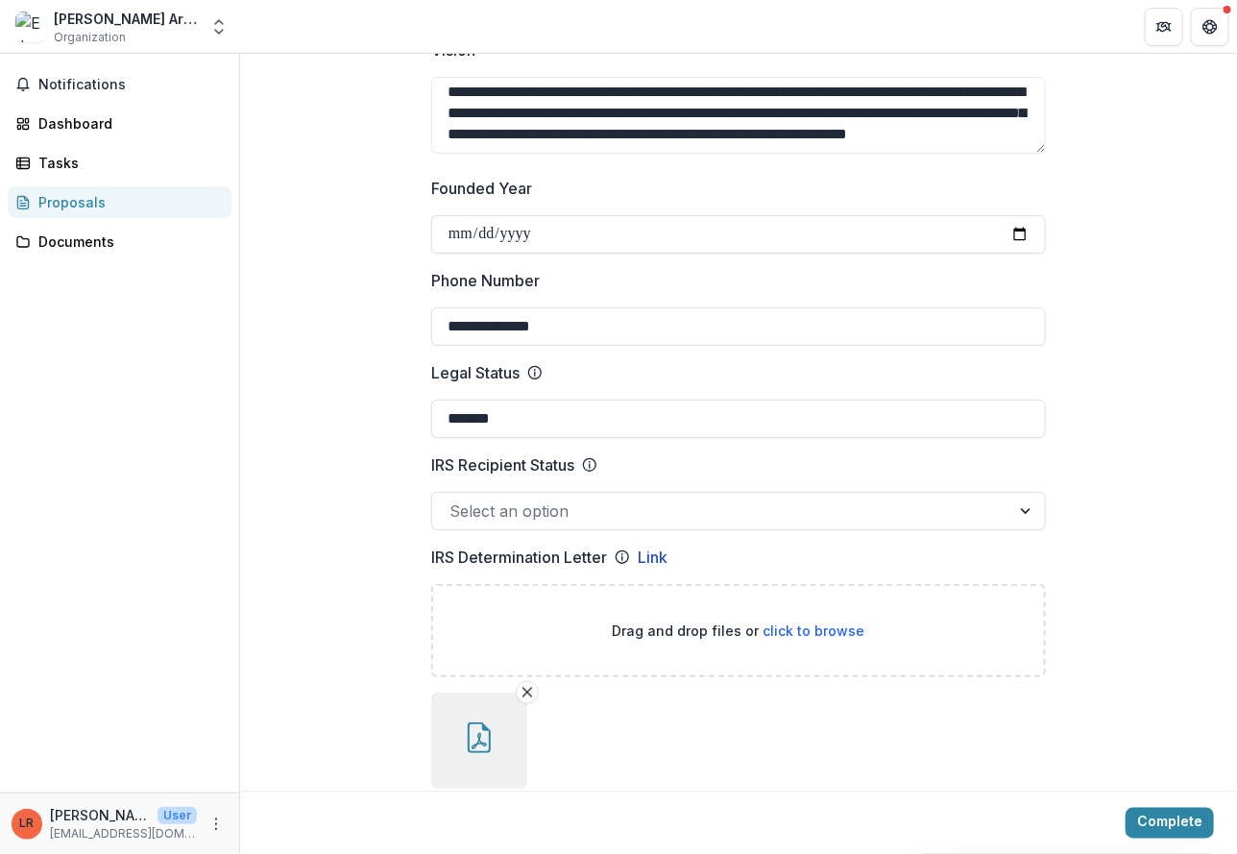
click at [634, 501] on div at bounding box center [720, 510] width 543 height 27
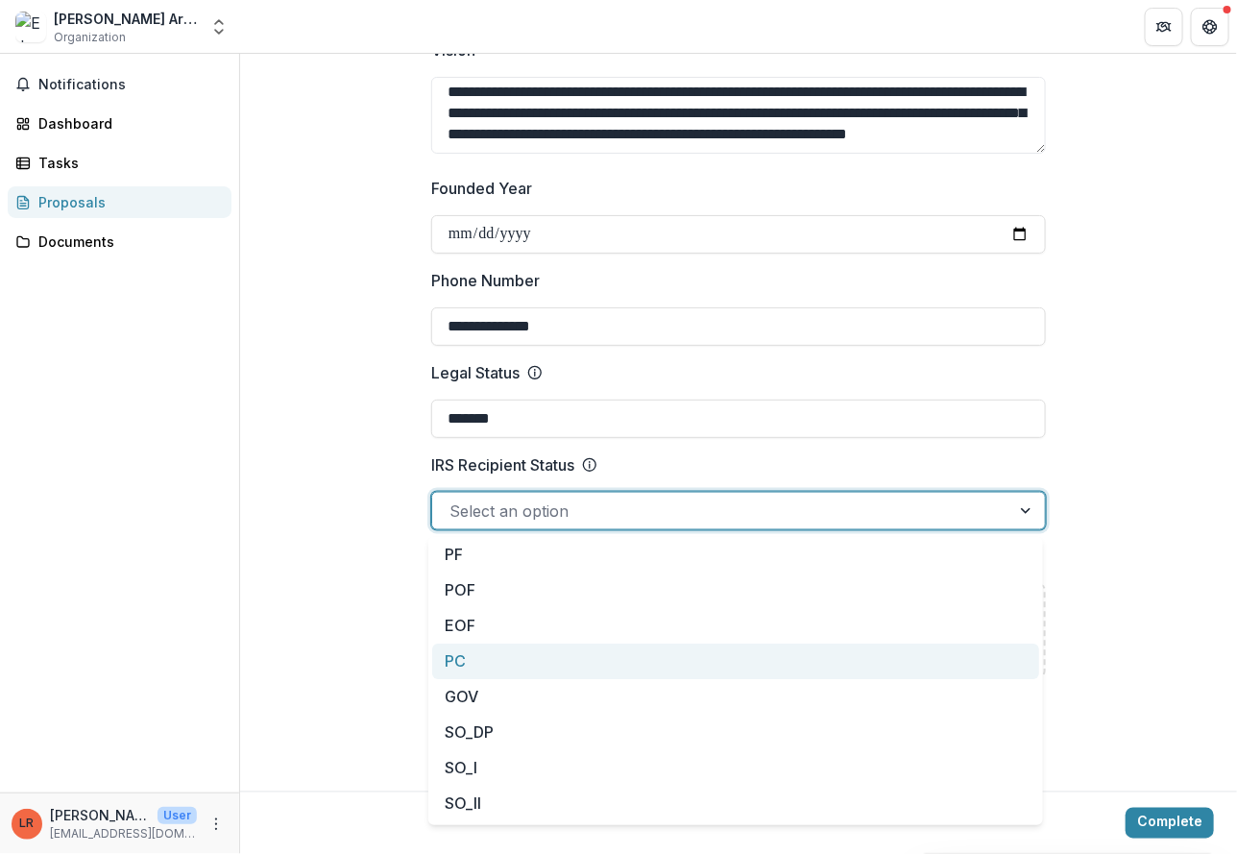
click at [516, 644] on div "PC" at bounding box center [735, 661] width 607 height 36
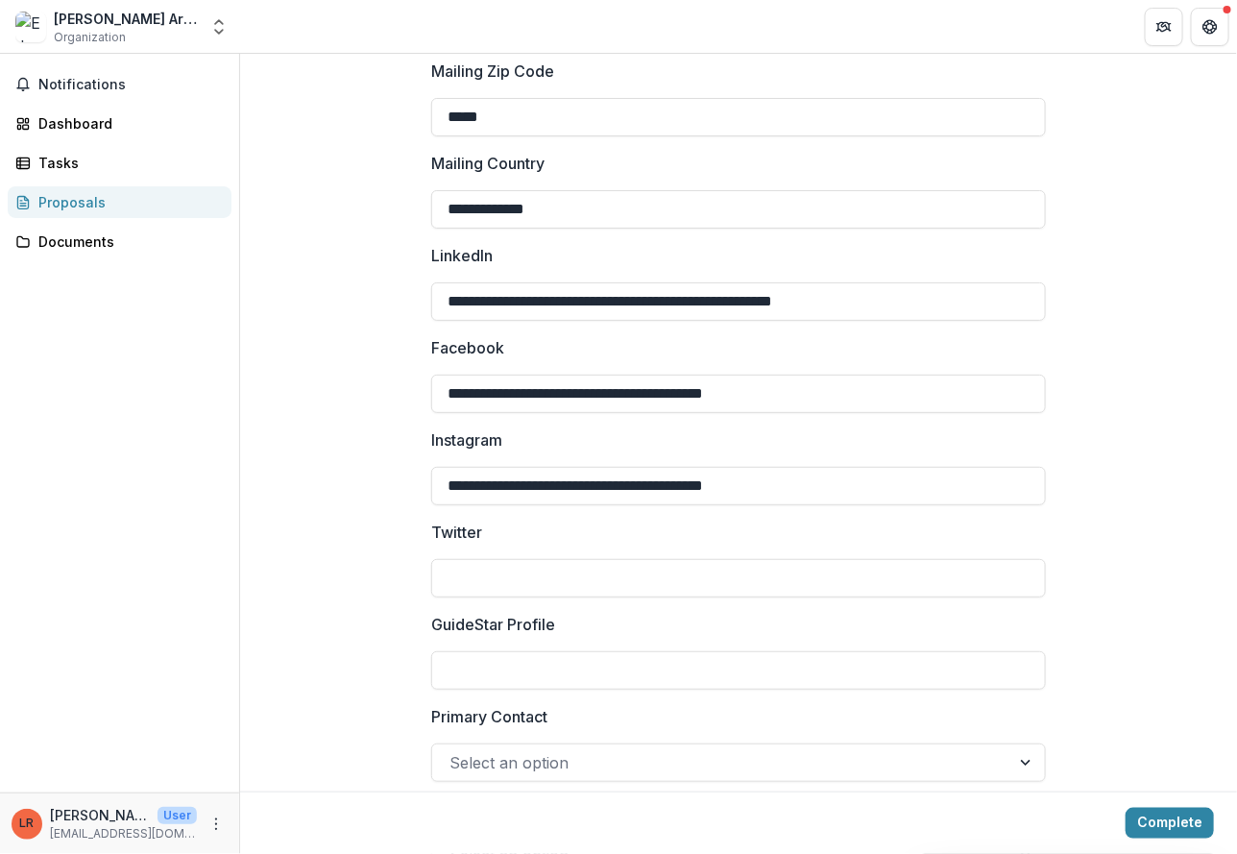
scroll to position [2845, 0]
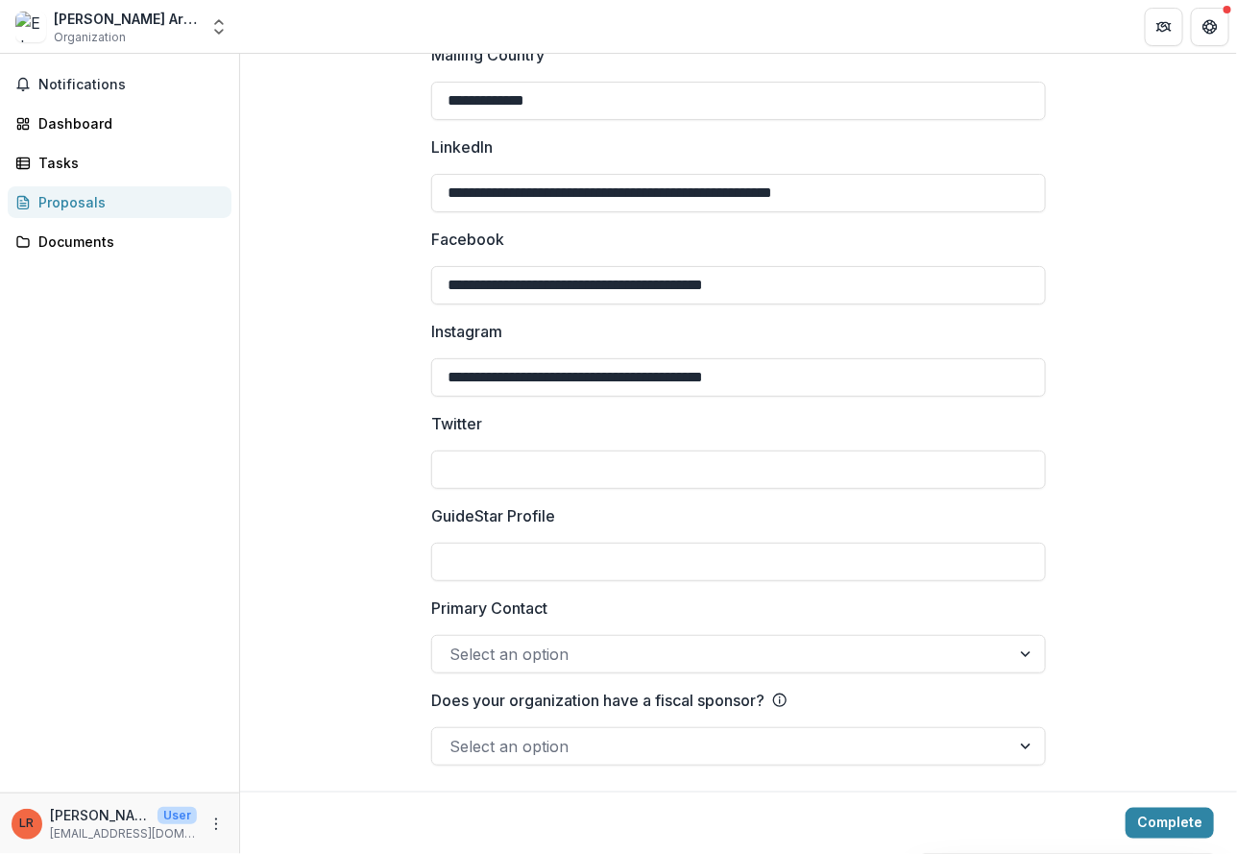
click at [932, 640] on div at bounding box center [720, 653] width 543 height 27
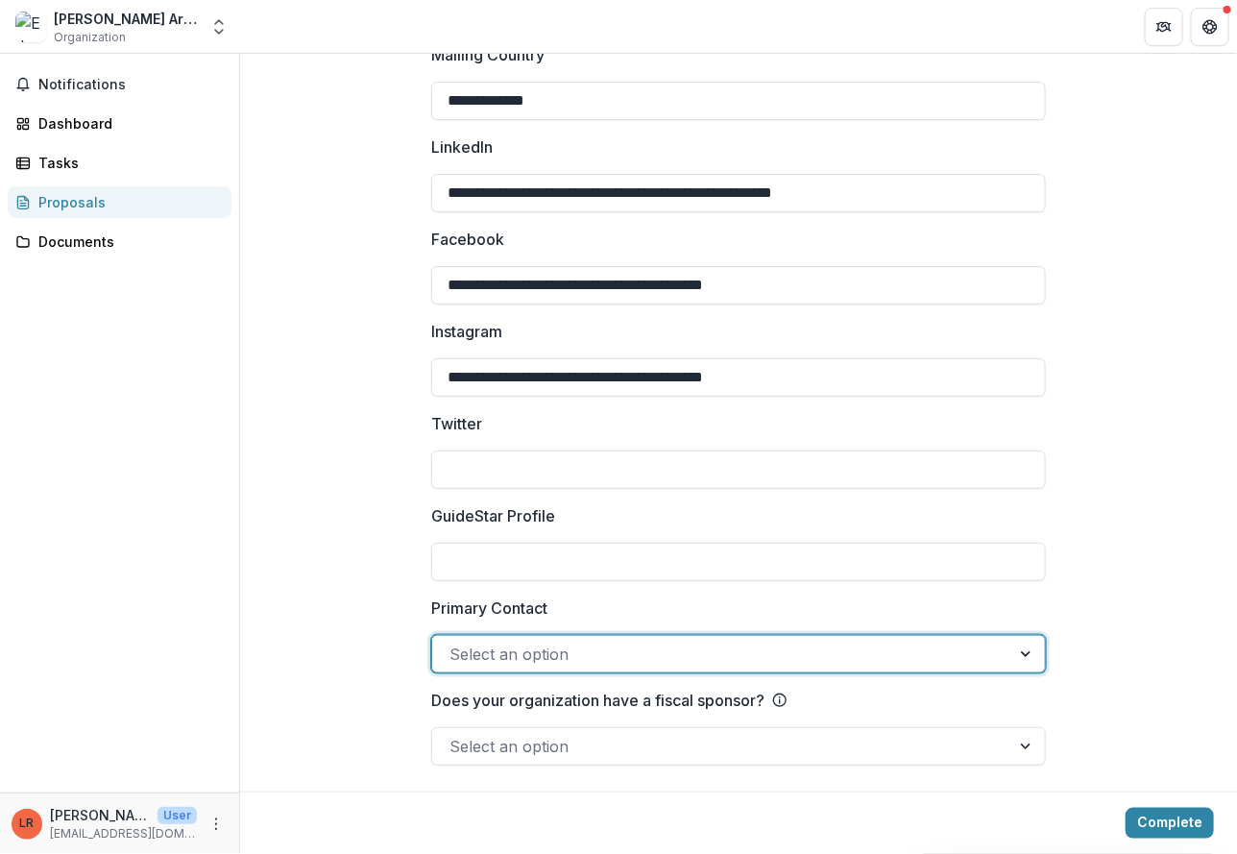
click at [932, 640] on div at bounding box center [720, 653] width 543 height 27
click at [1022, 646] on div at bounding box center [1027, 654] width 35 height 36
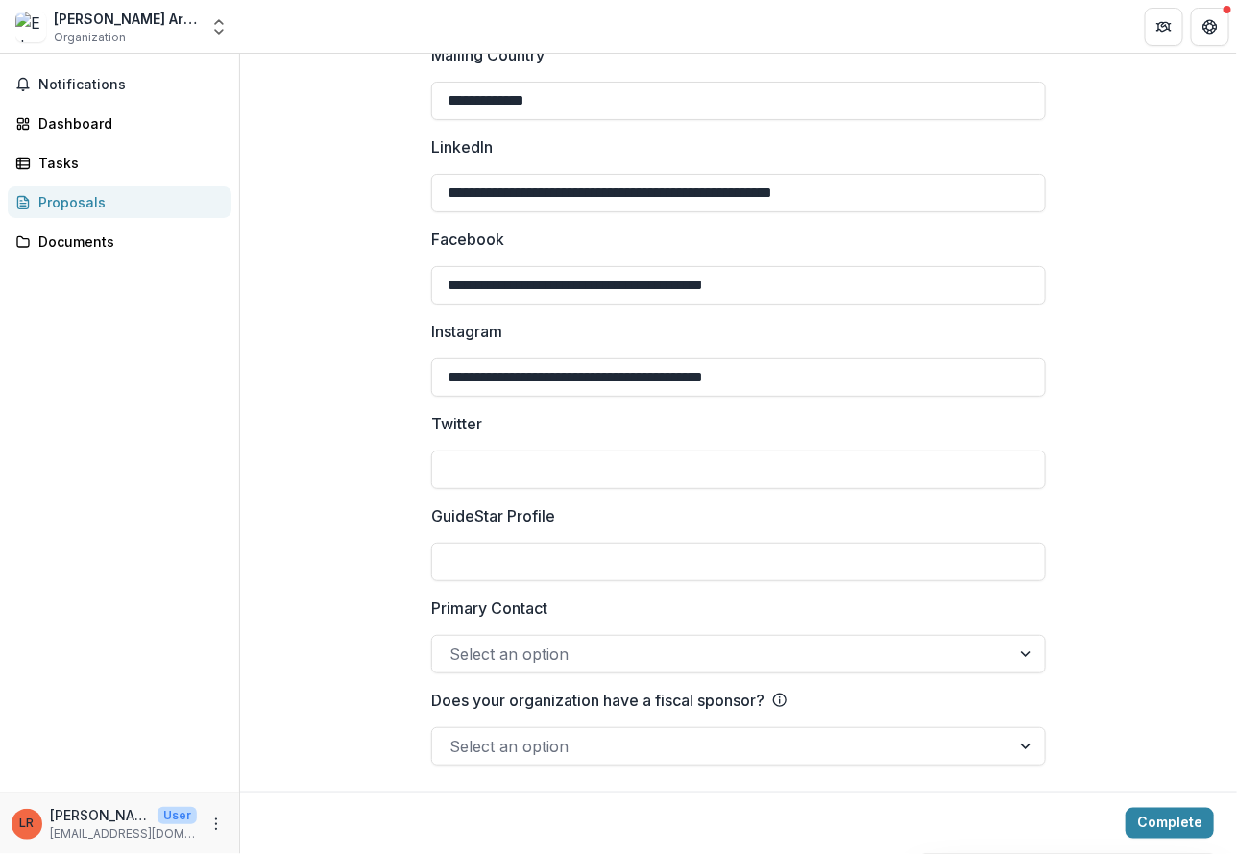
click at [886, 759] on div "Select an option" at bounding box center [738, 746] width 614 height 38
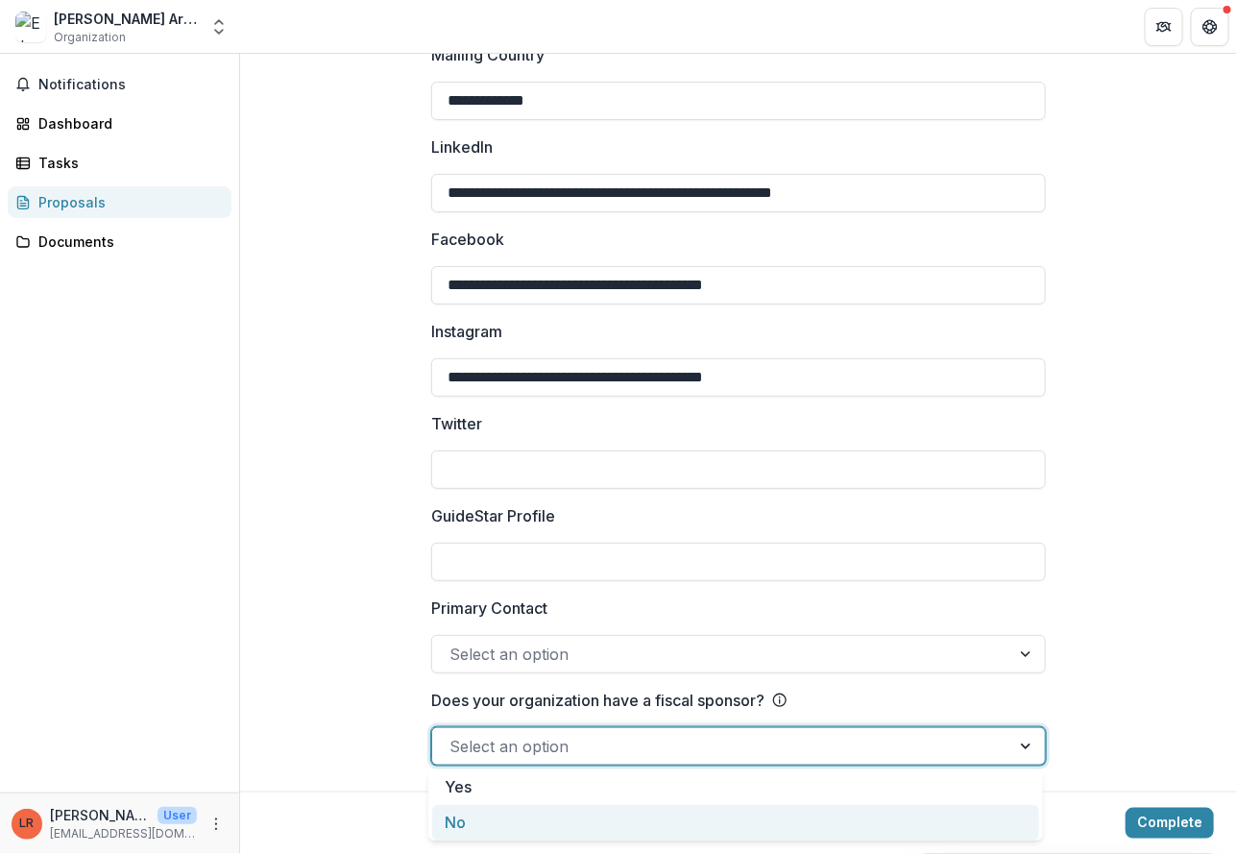
click at [788, 813] on div "No" at bounding box center [735, 823] width 607 height 36
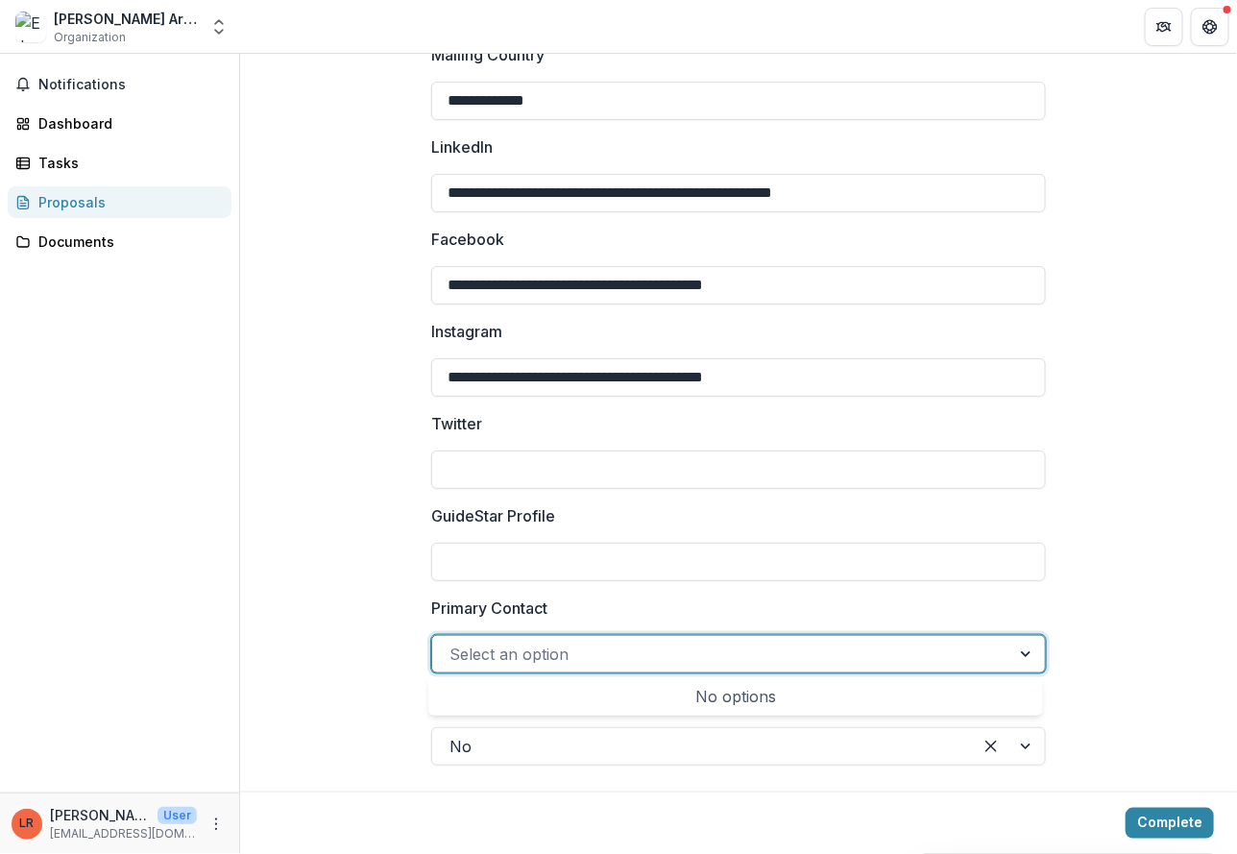
click at [966, 657] on div at bounding box center [720, 653] width 543 height 27
type input "*"
type input "**********"
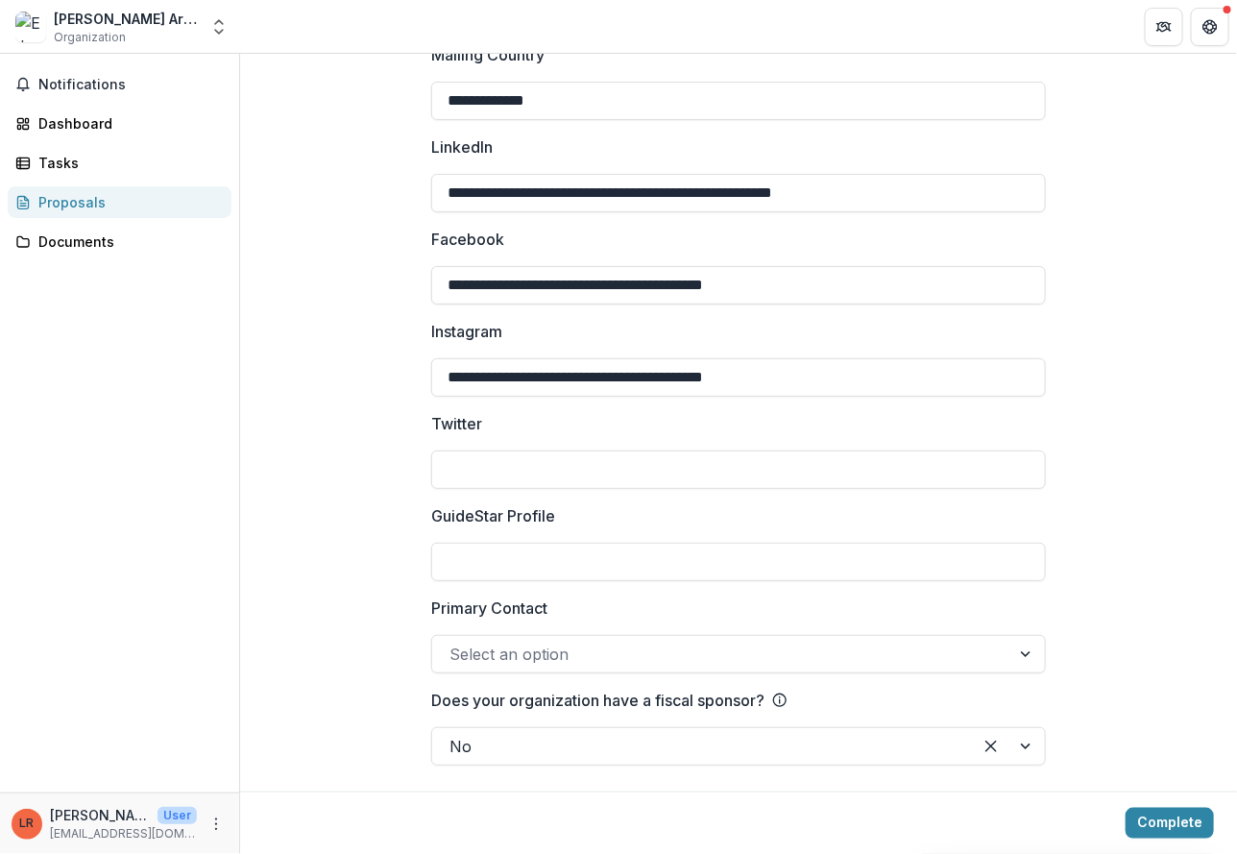
click at [925, 627] on div at bounding box center [738, 631] width 614 height 8
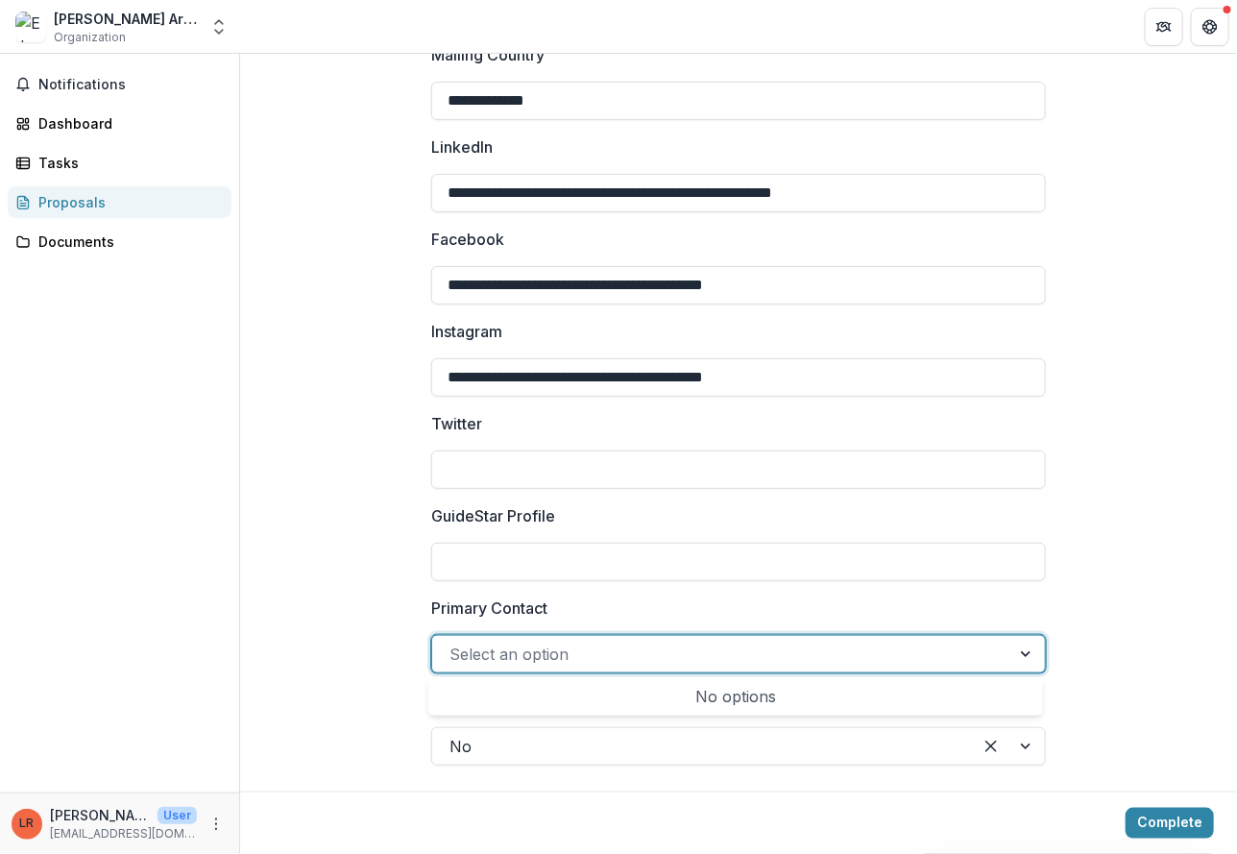
click at [937, 646] on div at bounding box center [720, 653] width 543 height 27
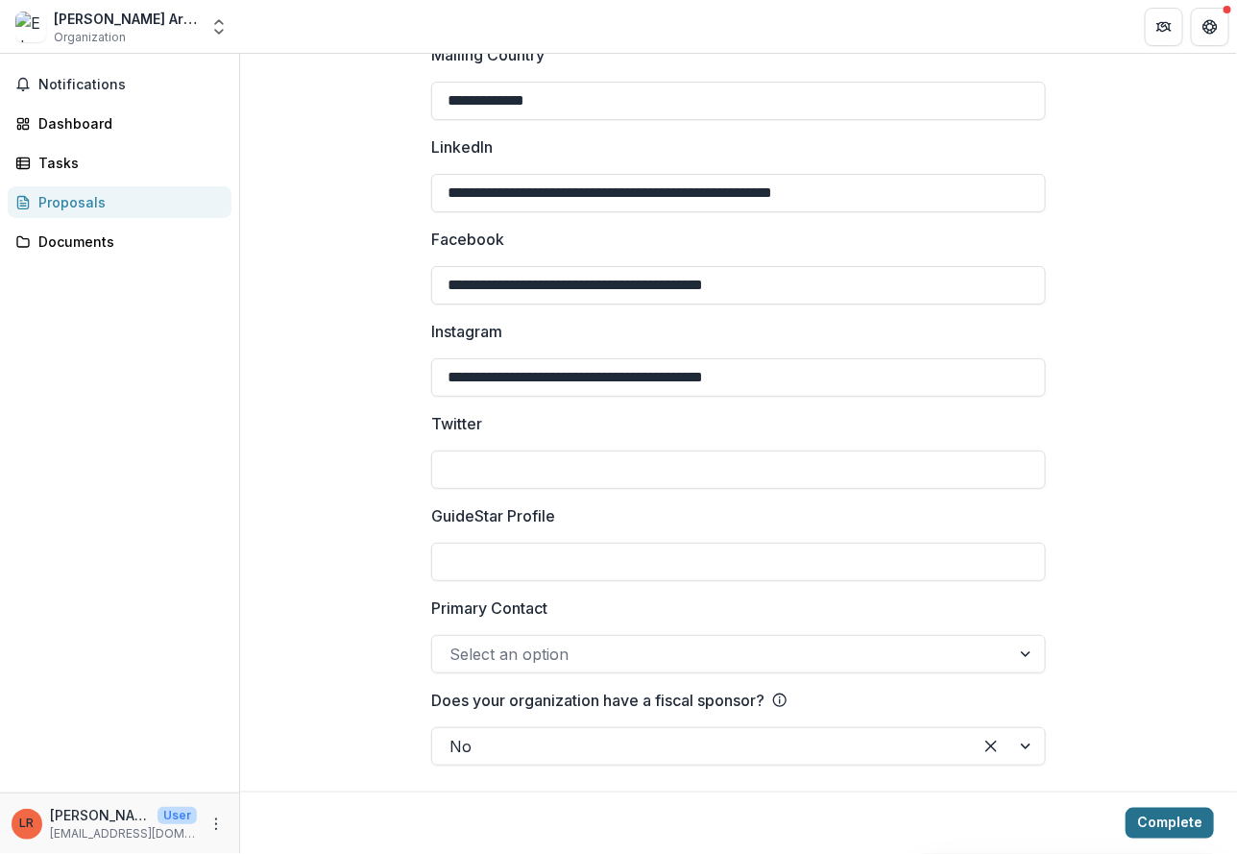
click at [1177, 819] on button "Complete" at bounding box center [1169, 822] width 88 height 31
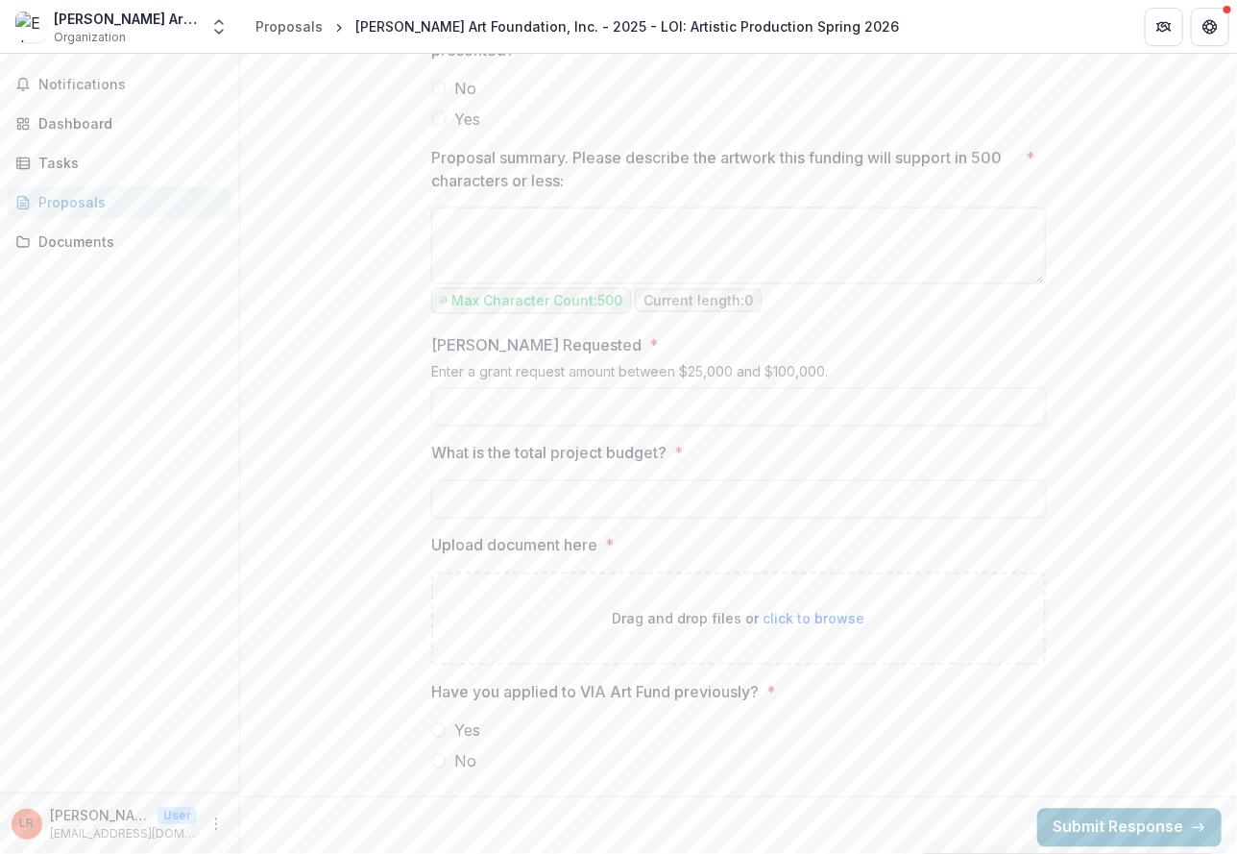
click at [776, 236] on textarea "Proposal summary. Please describe the artwork this funding will support in 500 …" at bounding box center [738, 245] width 614 height 77
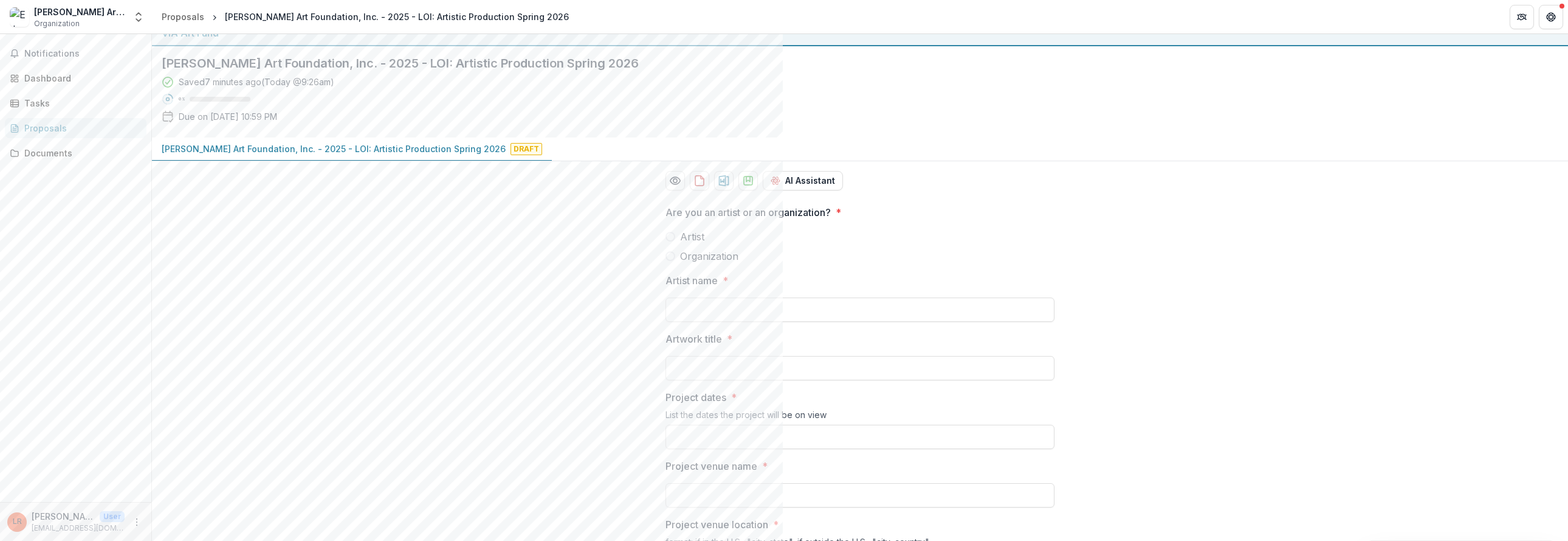
scroll to position [0, 0]
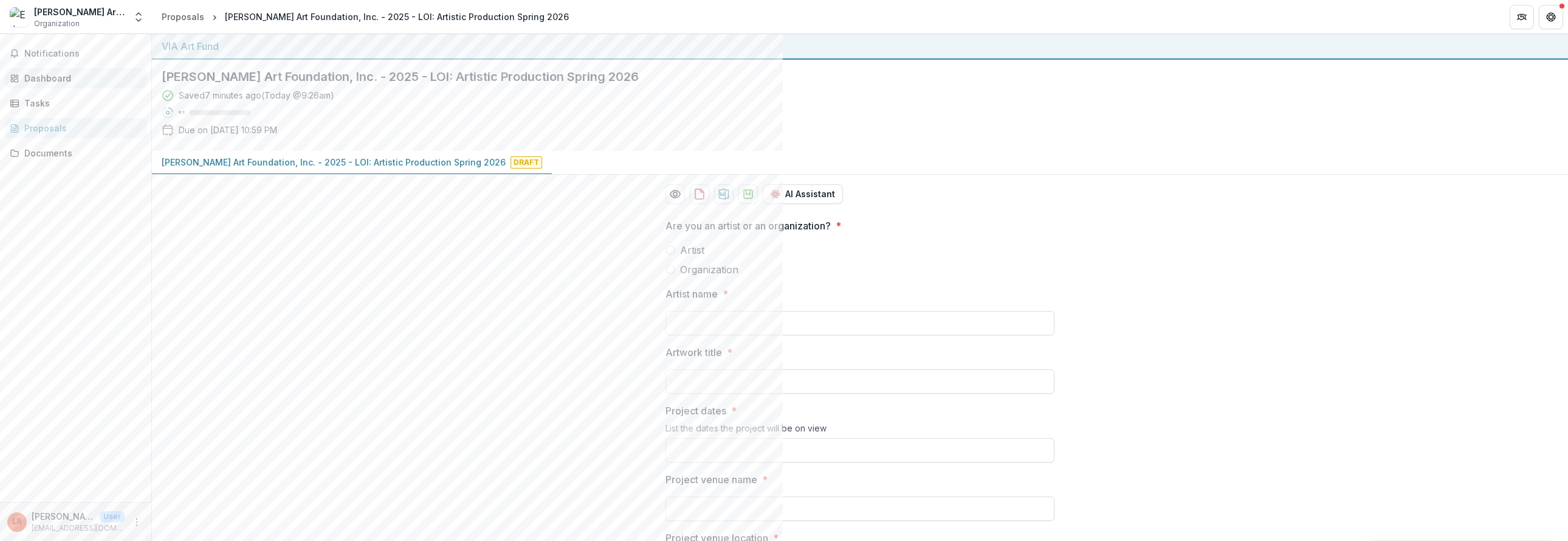
click at [57, 75] on div "Dashboard" at bounding box center [80, 78] width 113 height 13
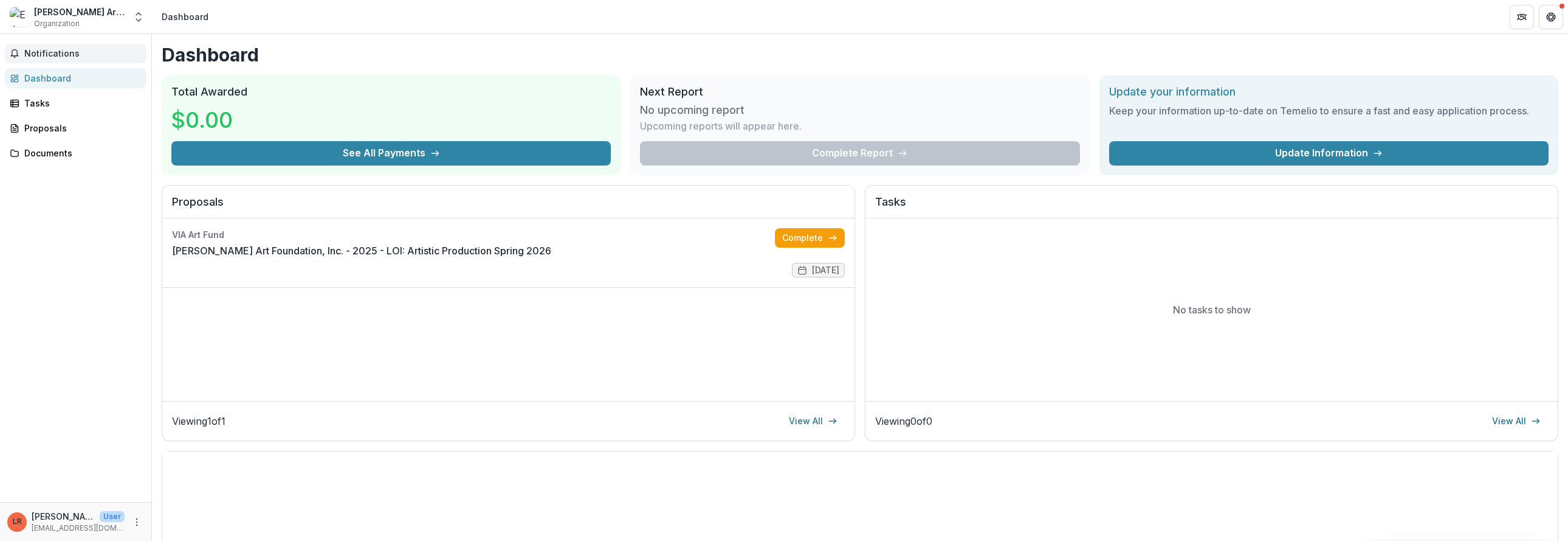
click at [51, 46] on button "Notifications" at bounding box center [76, 53] width 142 height 20
click at [47, 84] on link "Dashboard" at bounding box center [76, 79] width 142 height 20
click at [42, 103] on div "Tasks" at bounding box center [80, 103] width 113 height 13
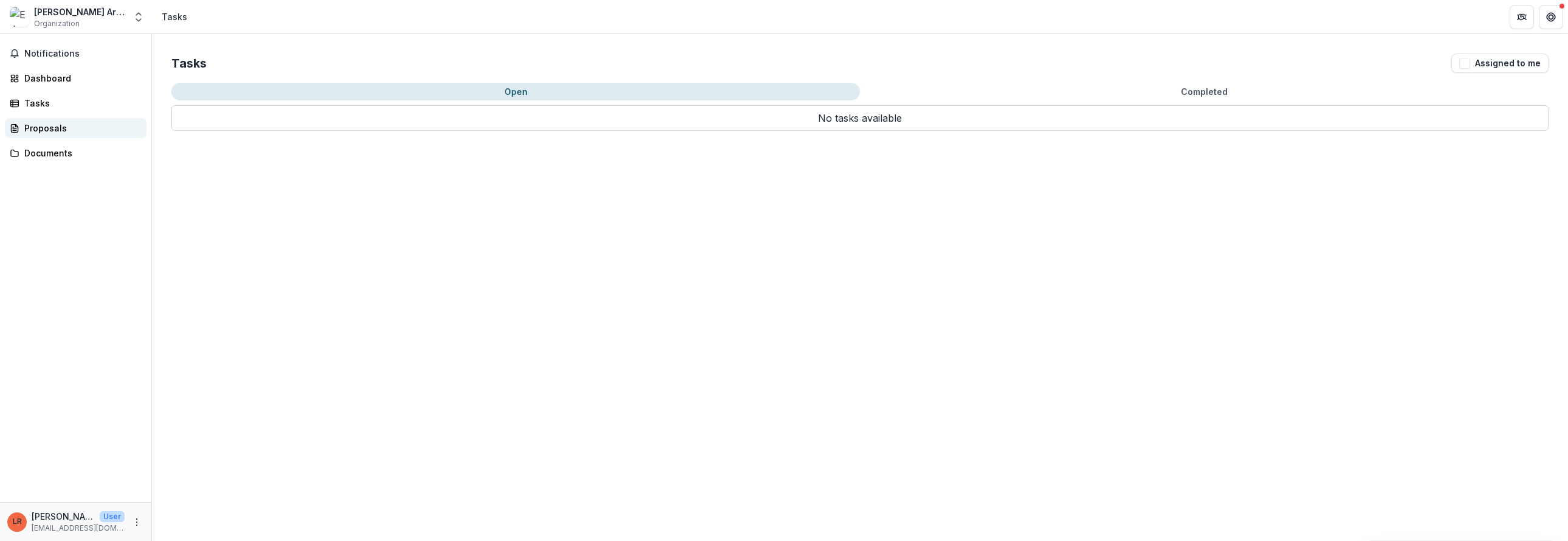
click at [43, 120] on link "Proposals" at bounding box center [76, 128] width 142 height 20
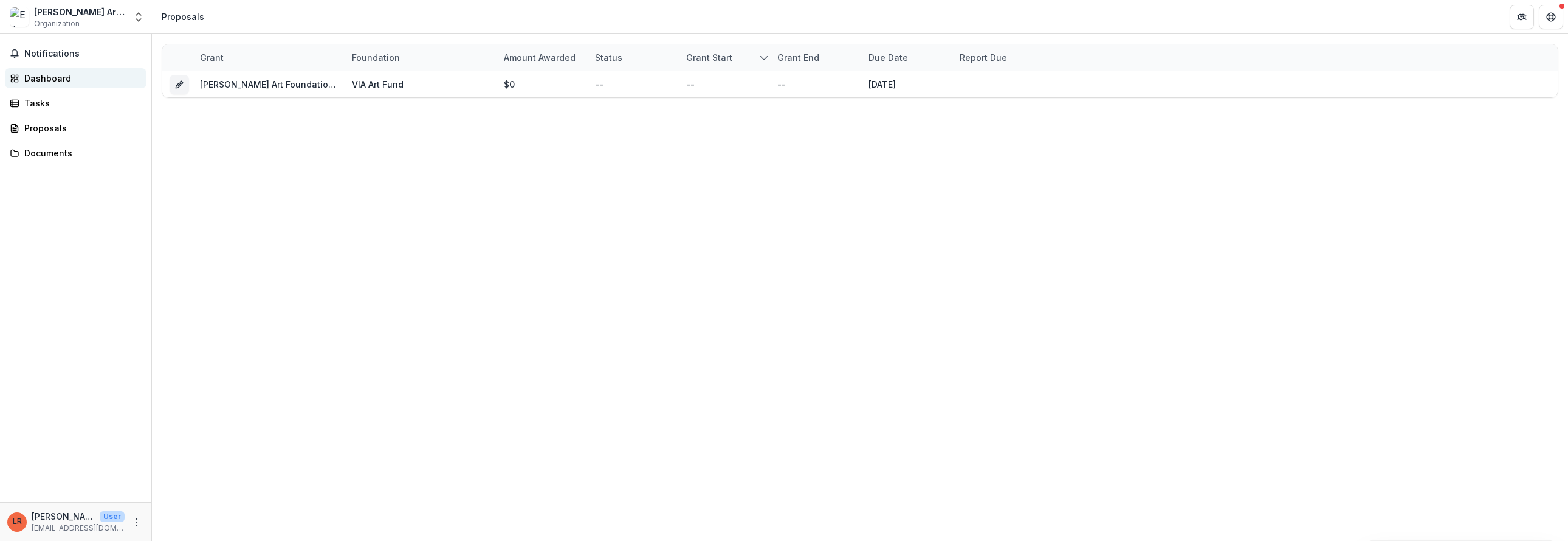
click at [59, 82] on div "Dashboard" at bounding box center [80, 78] width 113 height 13
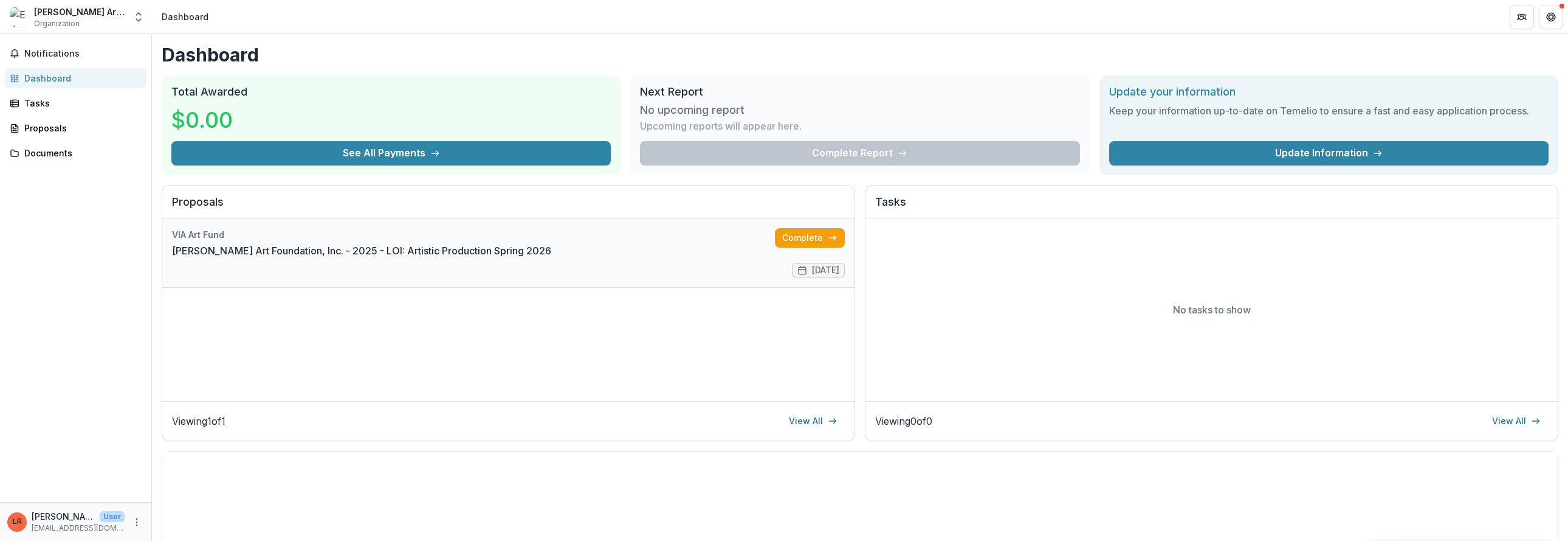
click at [413, 246] on link "[PERSON_NAME] Art Foundation, Inc. - 2025 - LOI: Artistic Production Spring 2026" at bounding box center [361, 250] width 379 height 15
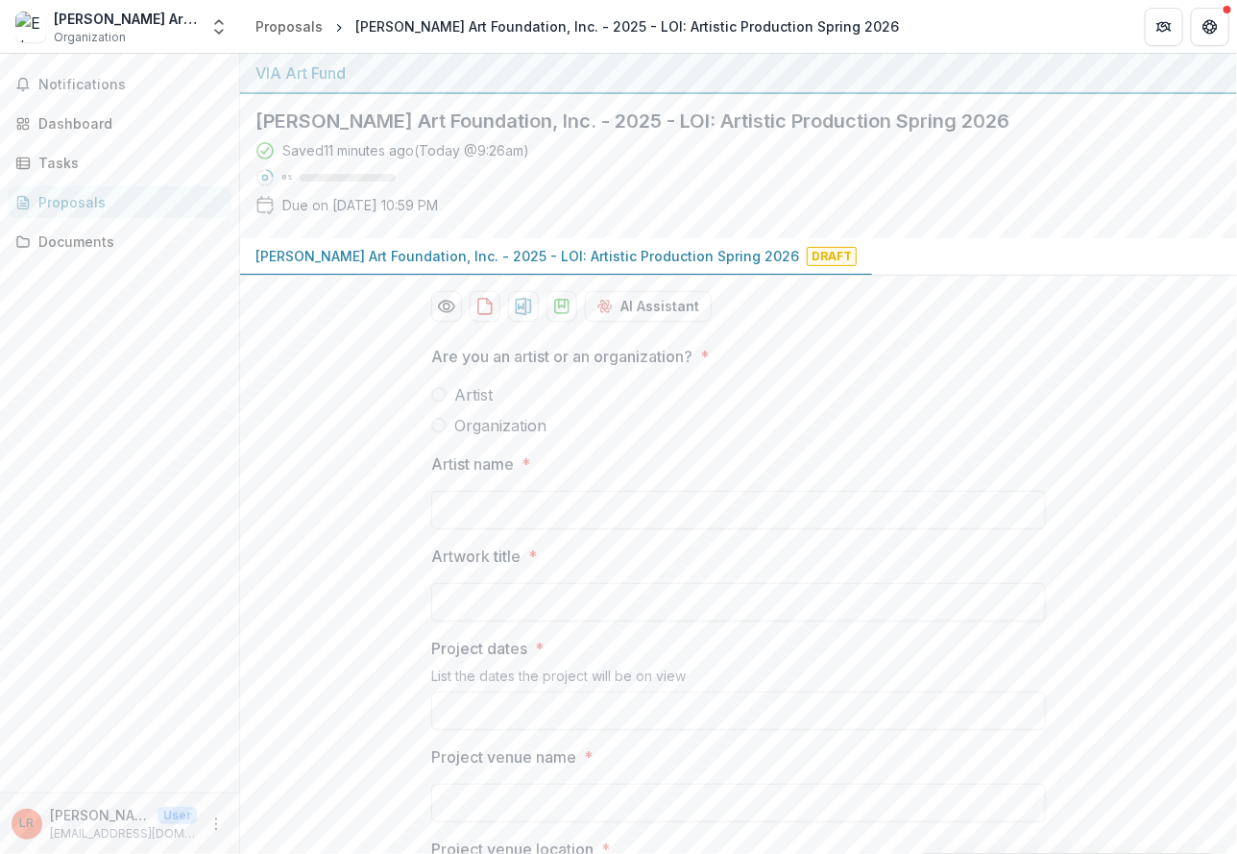
click at [436, 421] on span at bounding box center [438, 425] width 15 height 15
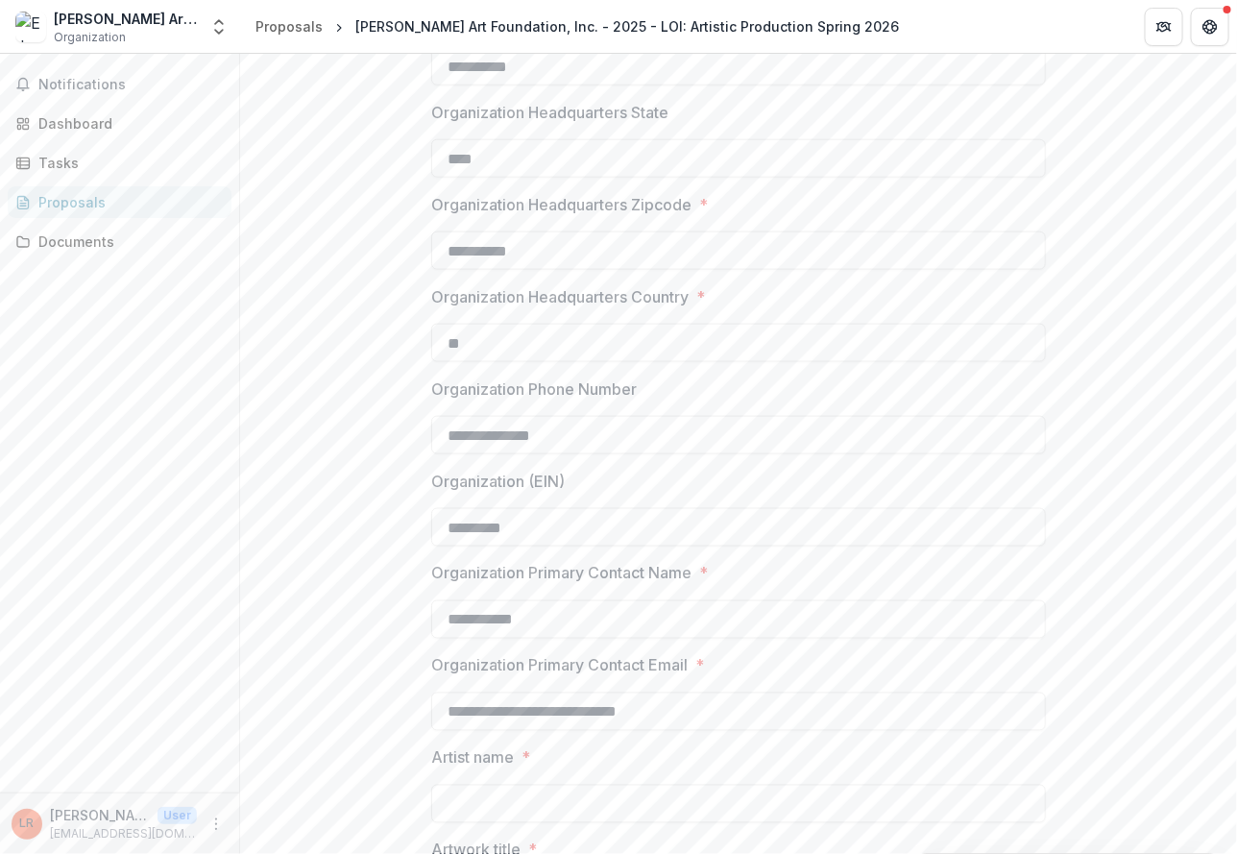
scroll to position [1008, 0]
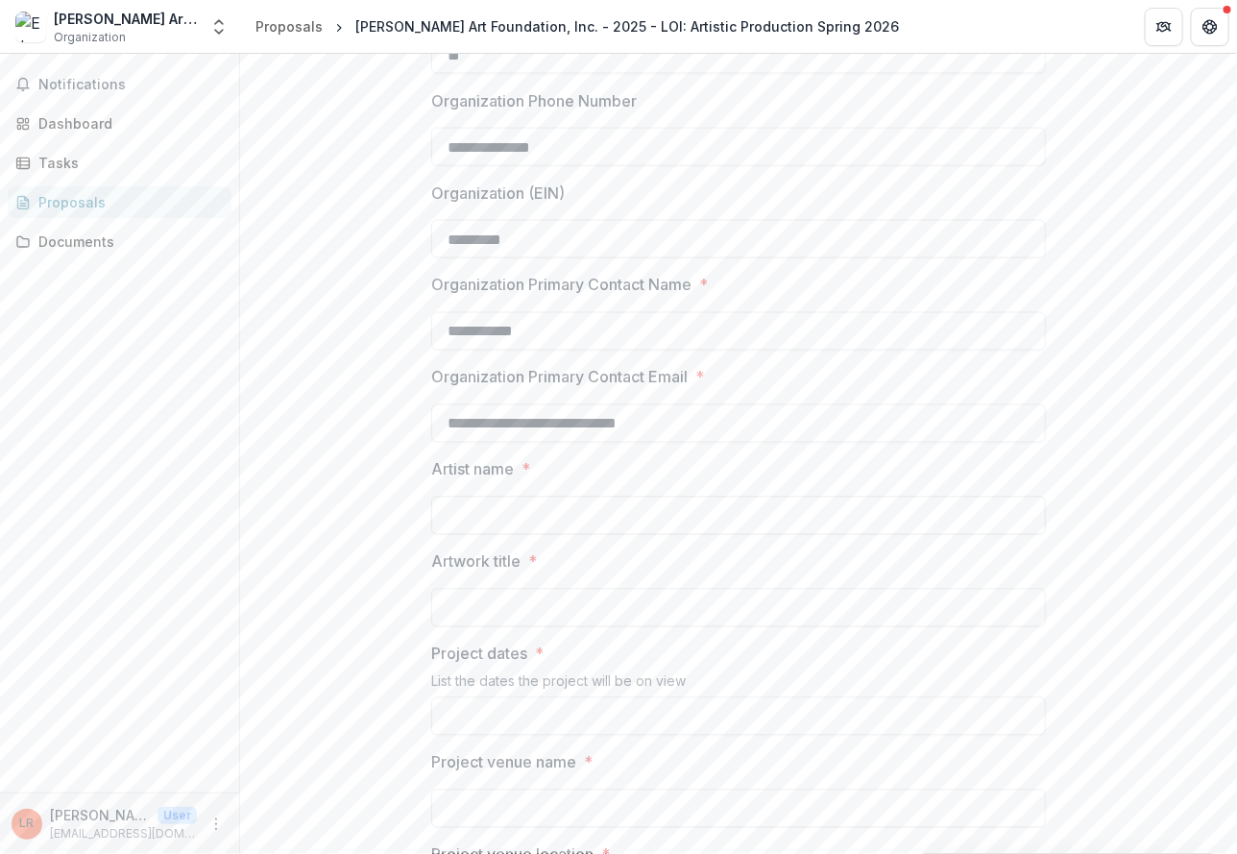
click at [513, 506] on input "Artist name *" at bounding box center [738, 515] width 614 height 38
type input "**********"
click at [528, 593] on input "Artwork title *" at bounding box center [738, 608] width 614 height 38
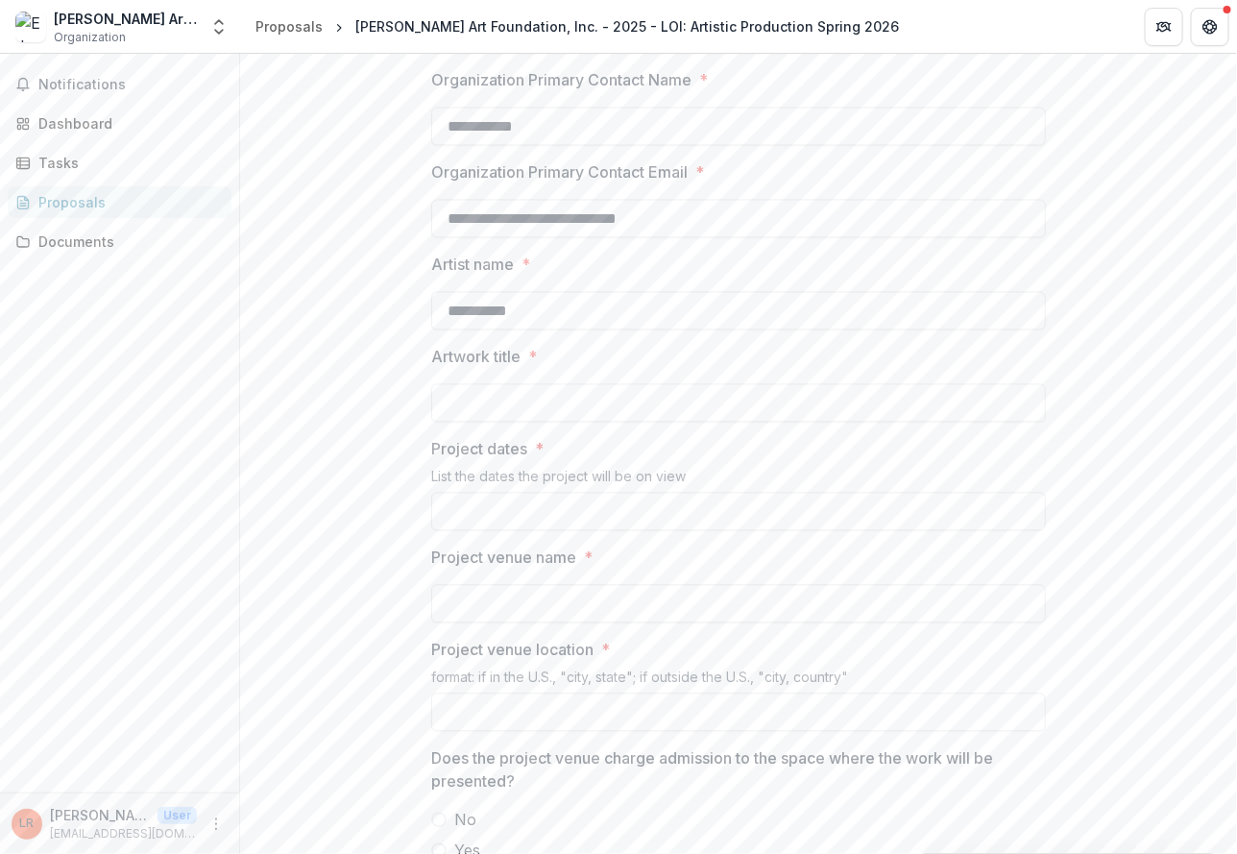
scroll to position [1296, 0]
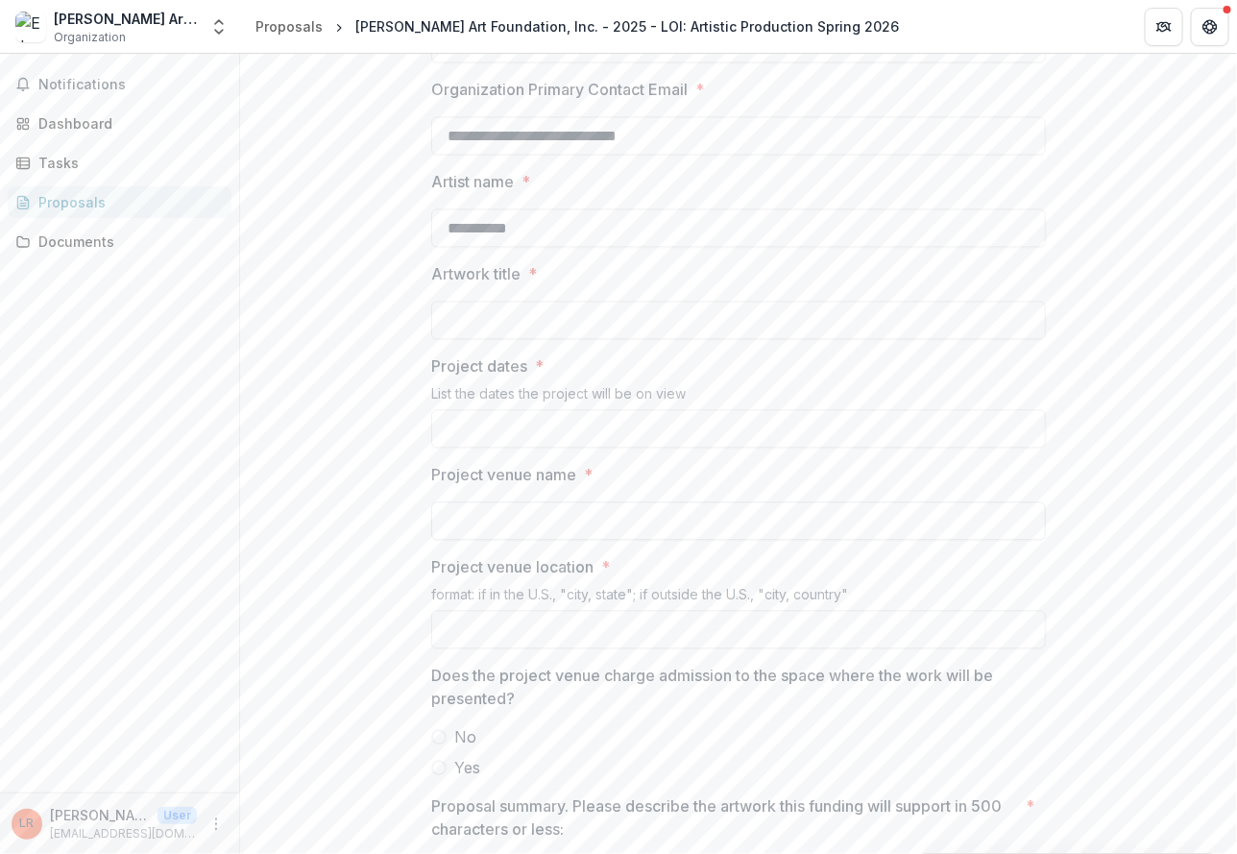
click at [470, 513] on input "Project venue name *" at bounding box center [738, 520] width 614 height 38
type input "**********"
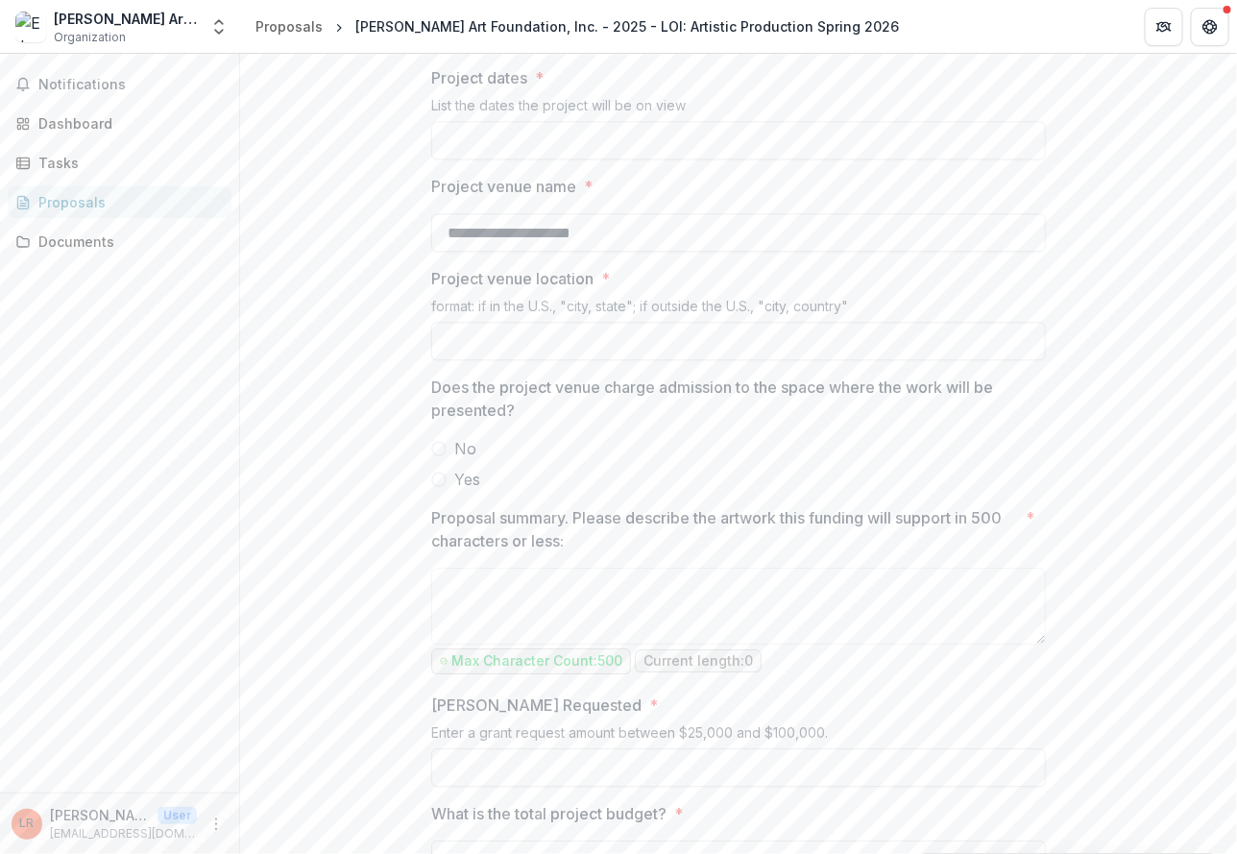
click at [438, 449] on span at bounding box center [438, 448] width 15 height 15
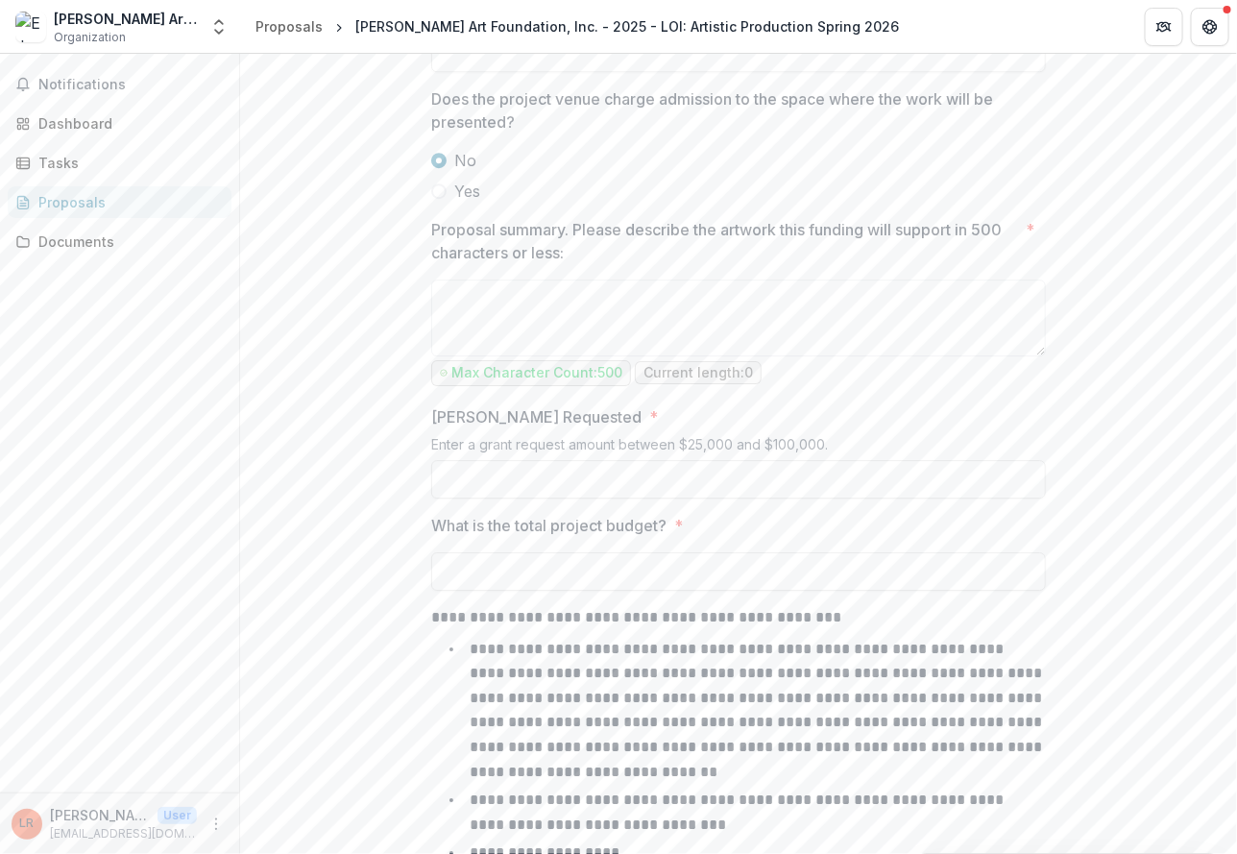
scroll to position [2016, 0]
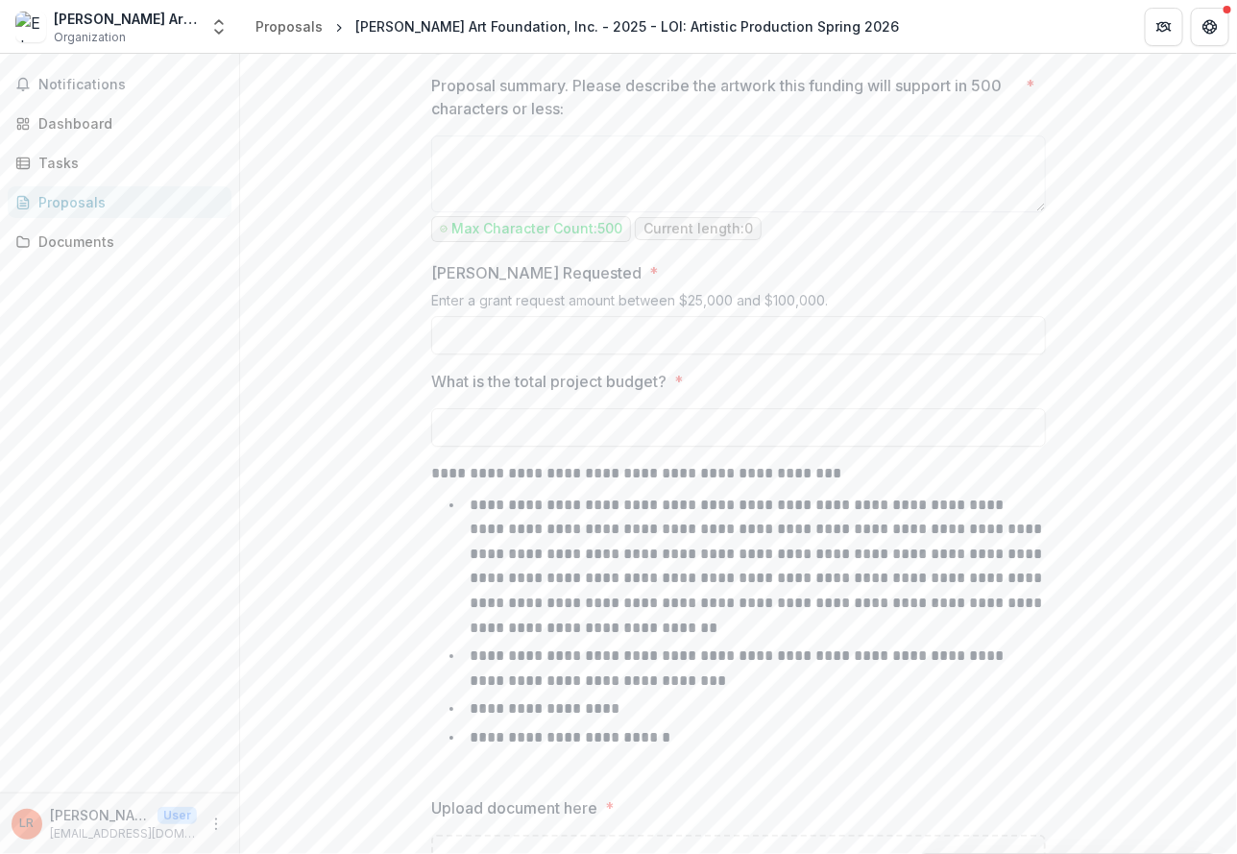
click at [893, 381] on label "What is the total project budget? *" at bounding box center [732, 381] width 603 height 23
click at [893, 408] on input "What is the total project budget? *" at bounding box center [738, 427] width 614 height 38
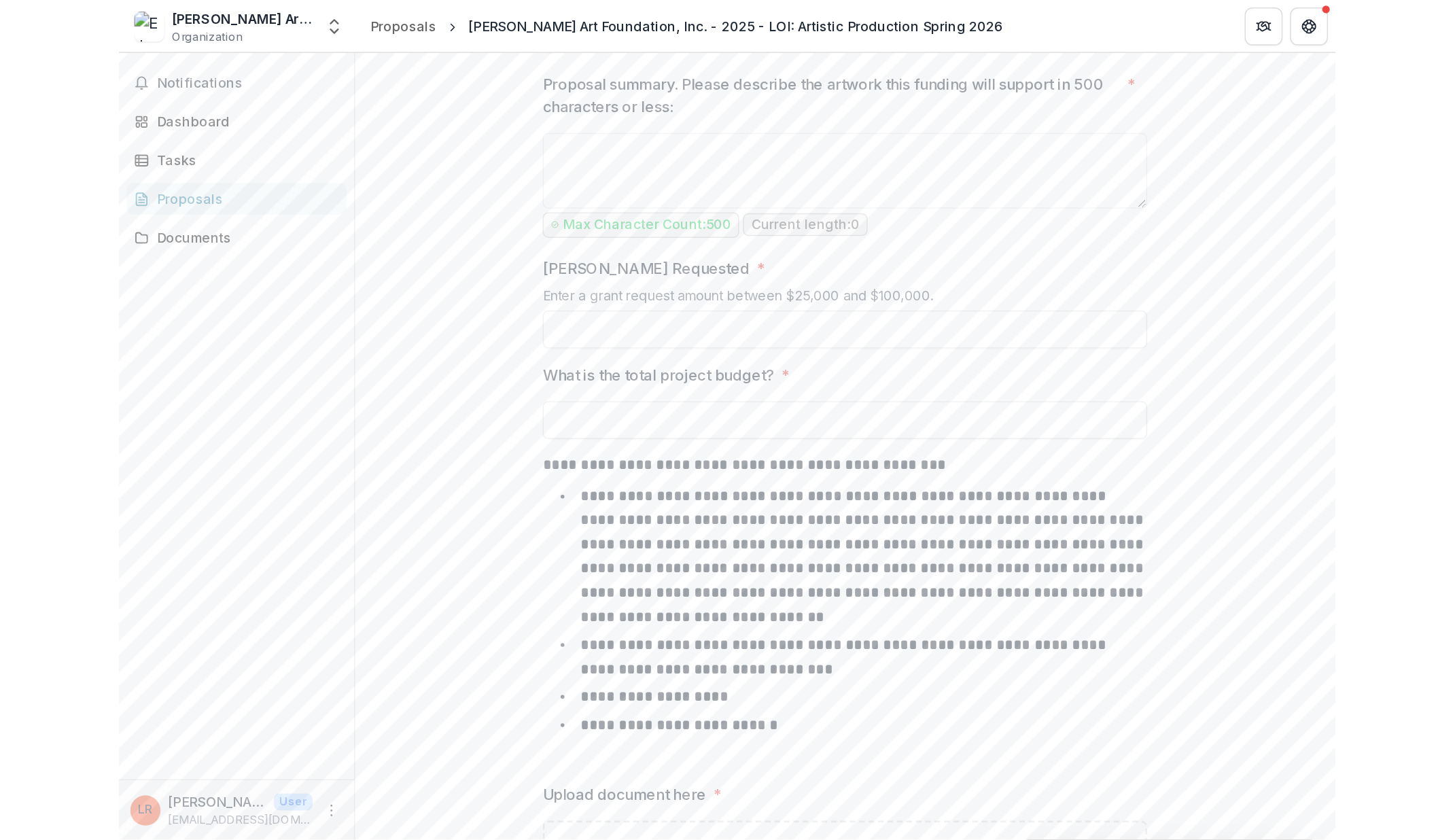
scroll to position [1612, 0]
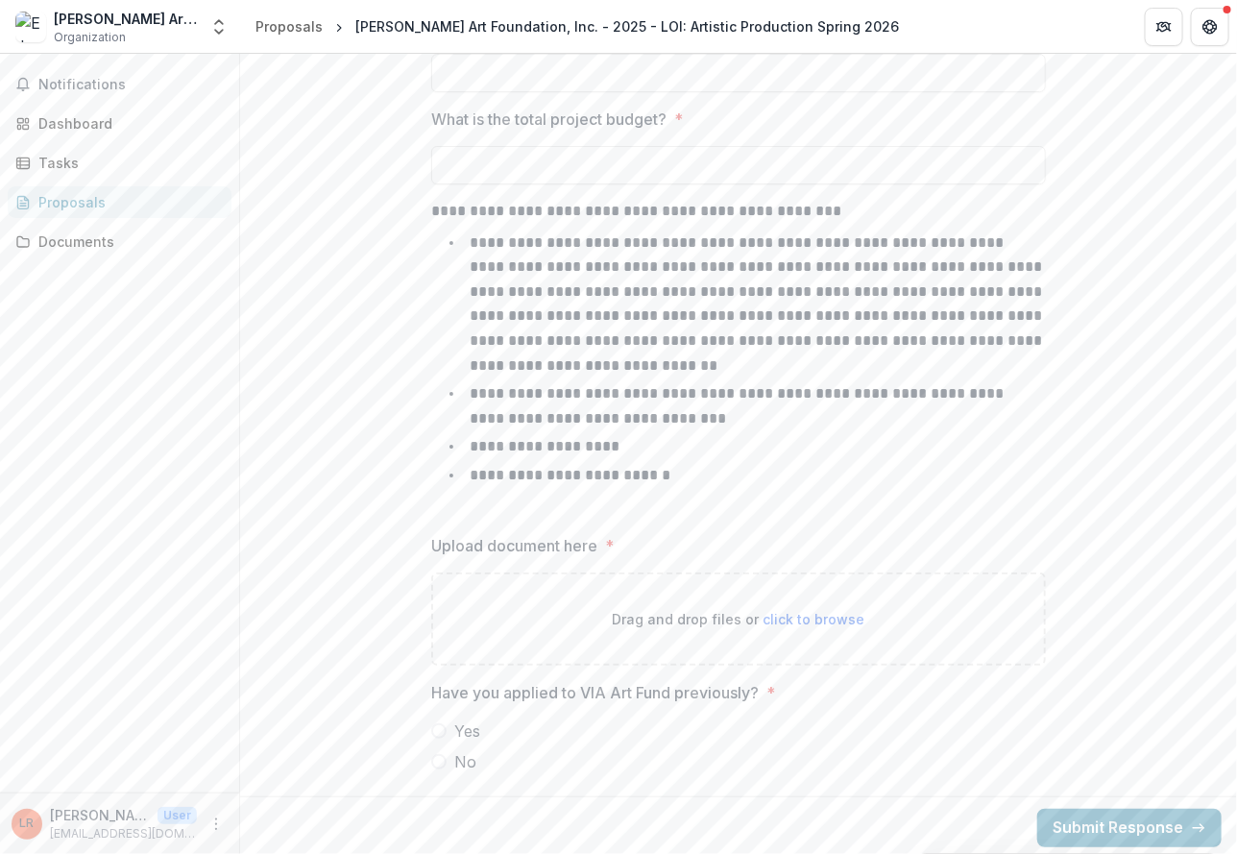
type input "**"
click at [433, 766] on label "No" at bounding box center [738, 761] width 614 height 23
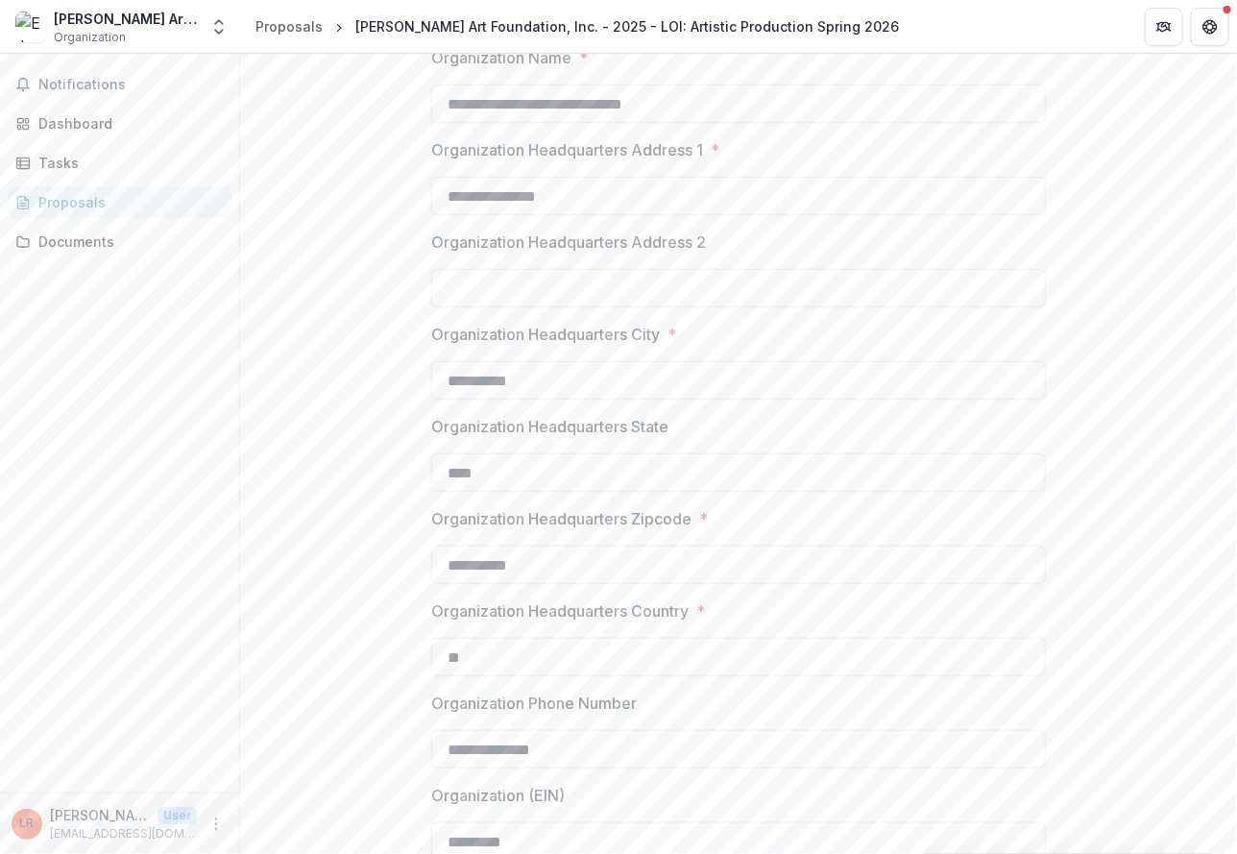
scroll to position [0, 0]
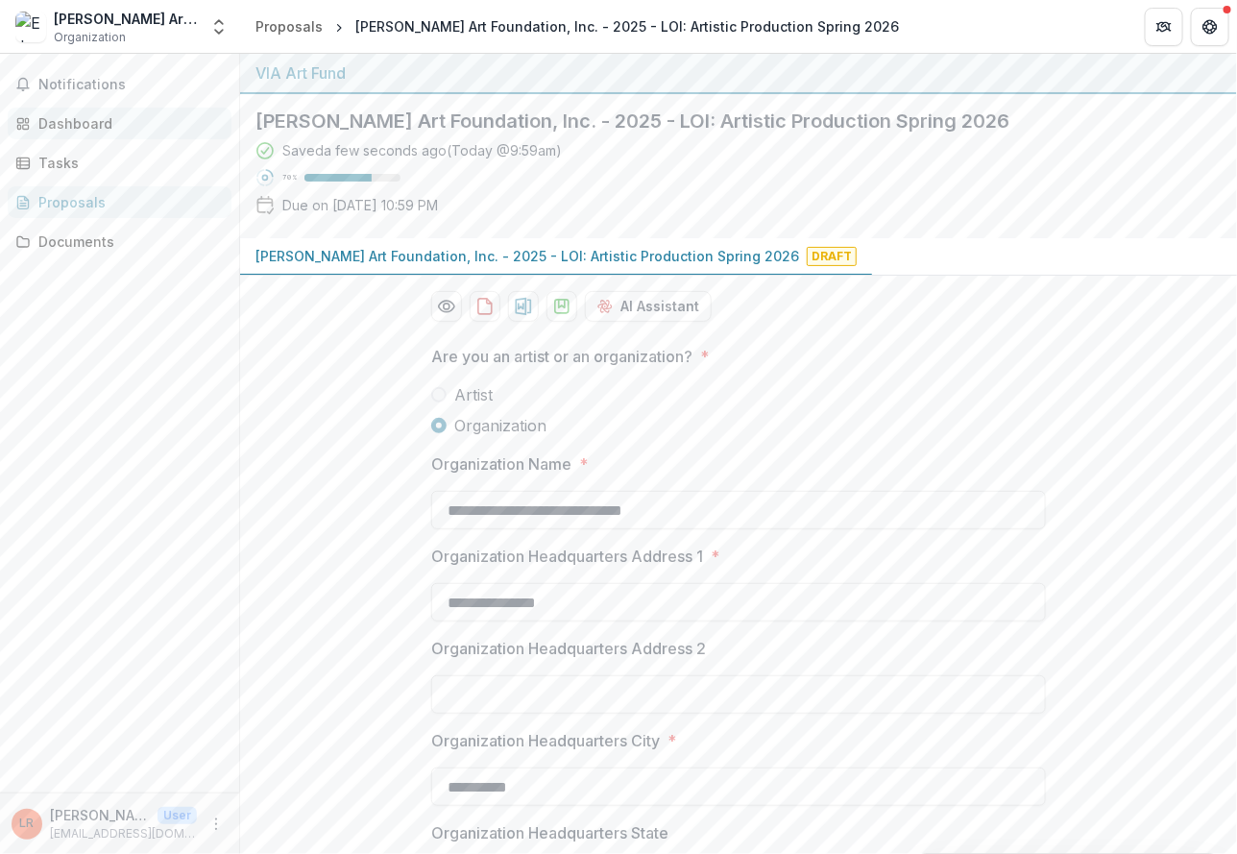
click at [49, 115] on div "Dashboard" at bounding box center [127, 123] width 178 height 20
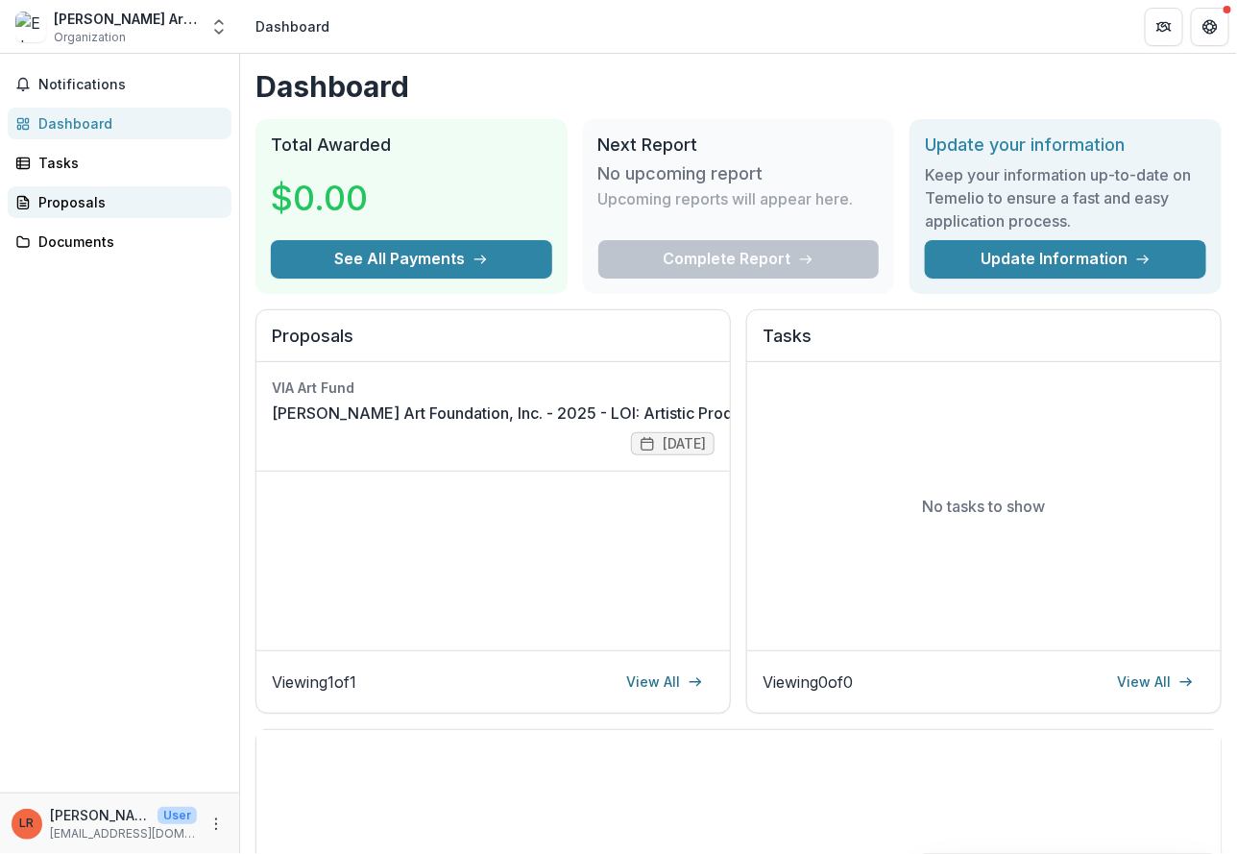
click at [76, 198] on div "Proposals" at bounding box center [127, 202] width 178 height 20
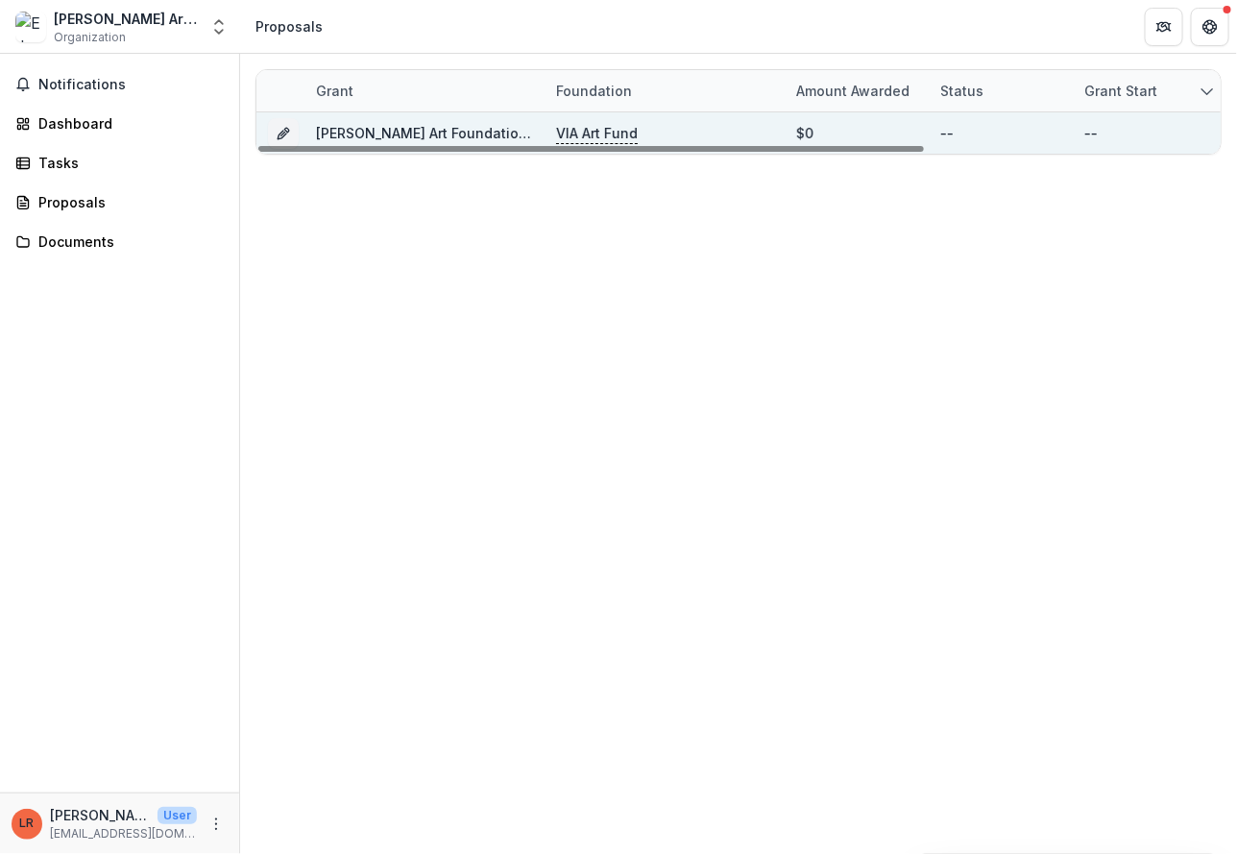
click at [409, 127] on link "[PERSON_NAME] Art Foundation, Inc. - 2025 - LOI: Artistic Production Spring 2026" at bounding box center [587, 133] width 543 height 16
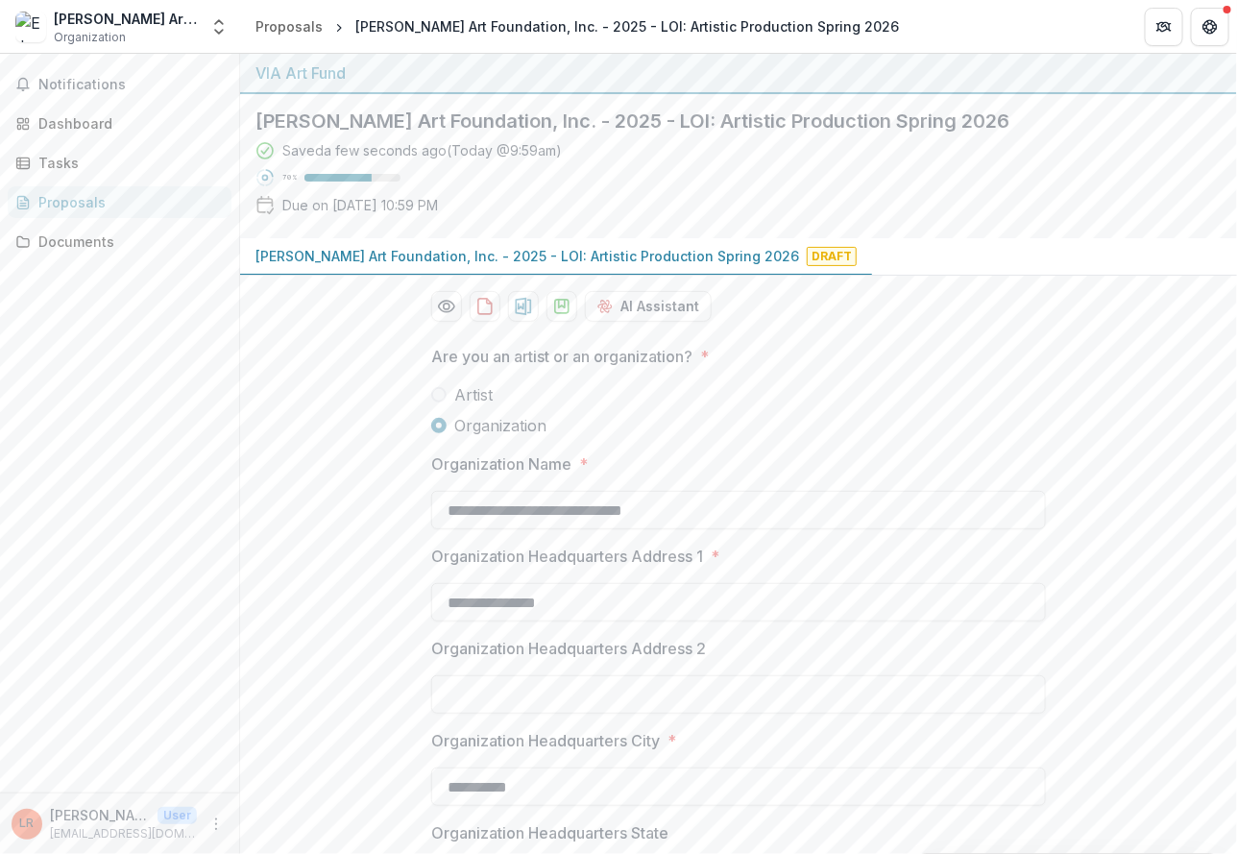
click at [101, 40] on span "Organization" at bounding box center [90, 37] width 72 height 17
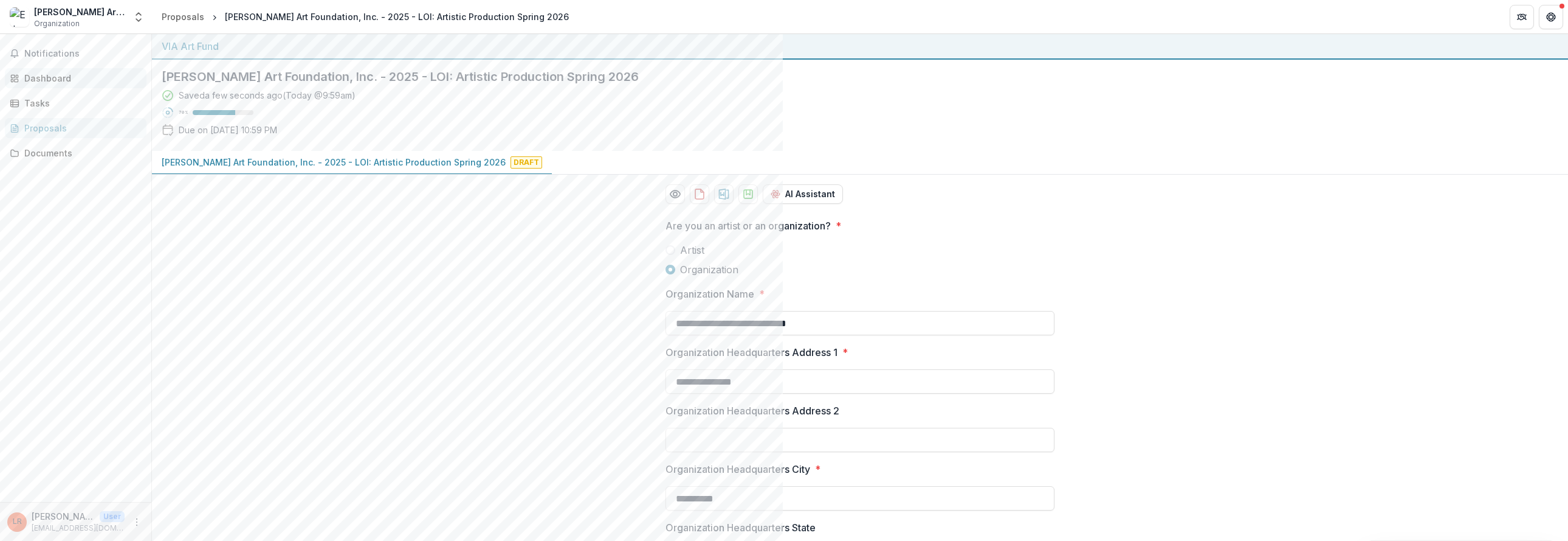
click at [43, 82] on div "Dashboard" at bounding box center [80, 78] width 113 height 13
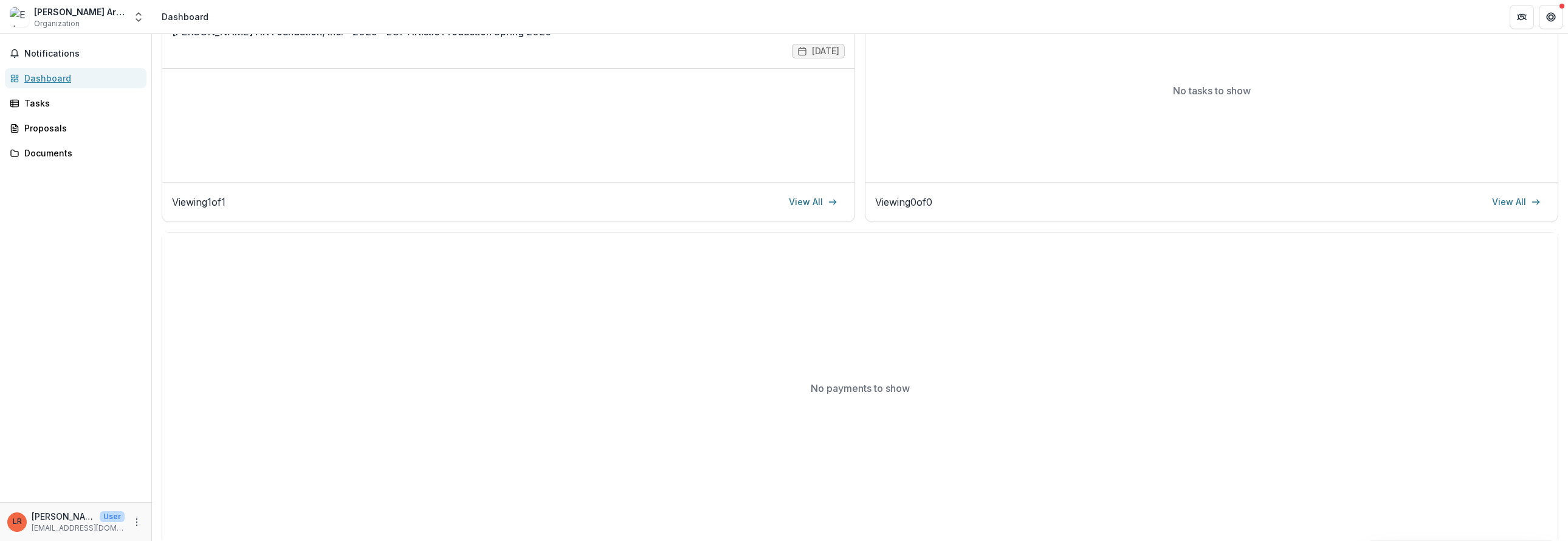
scroll to position [230, 0]
click at [135, 522] on icon "More" at bounding box center [136, 521] width 9 height 10
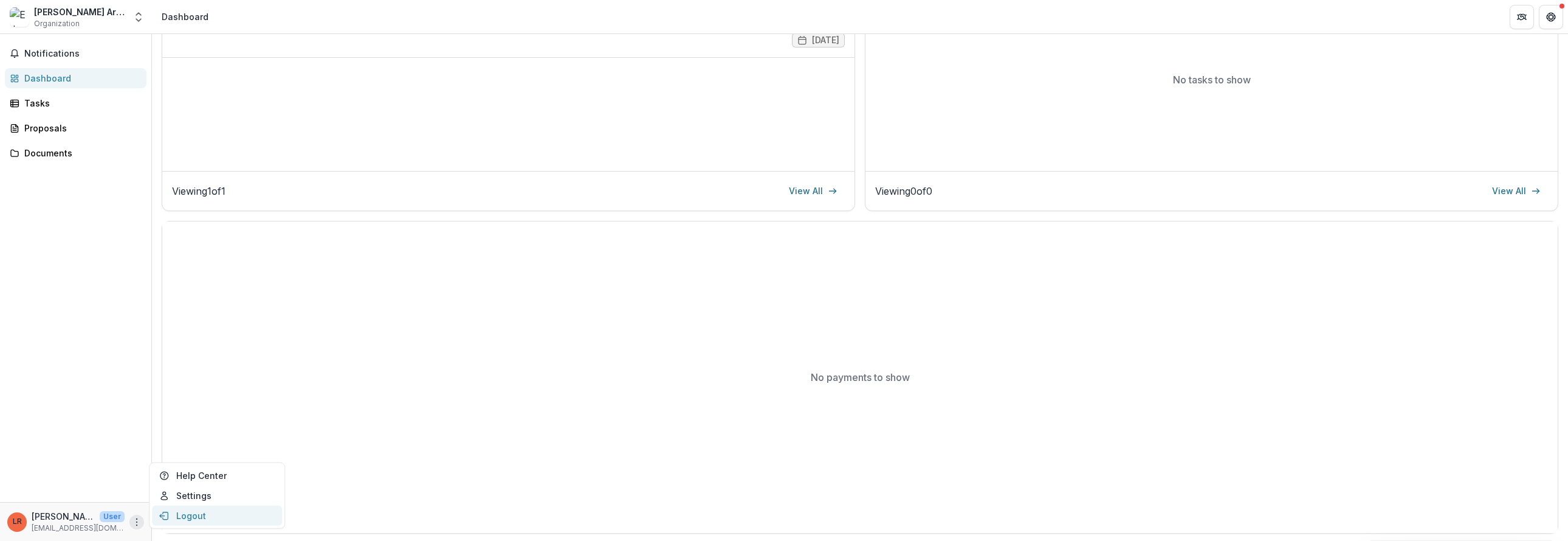
click at [221, 511] on button "Logout" at bounding box center [216, 516] width 130 height 20
